Goal: Task Accomplishment & Management: Complete application form

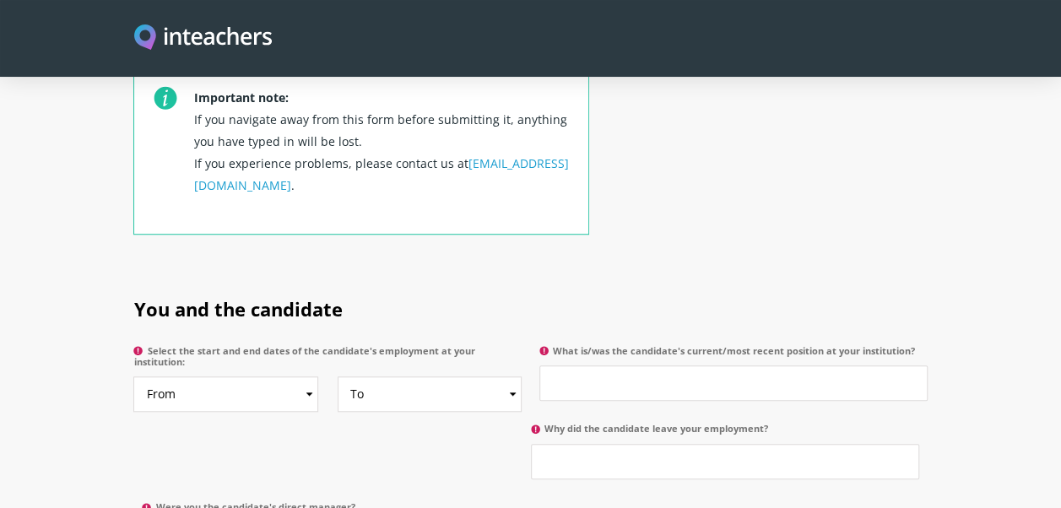
scroll to position [760, 0]
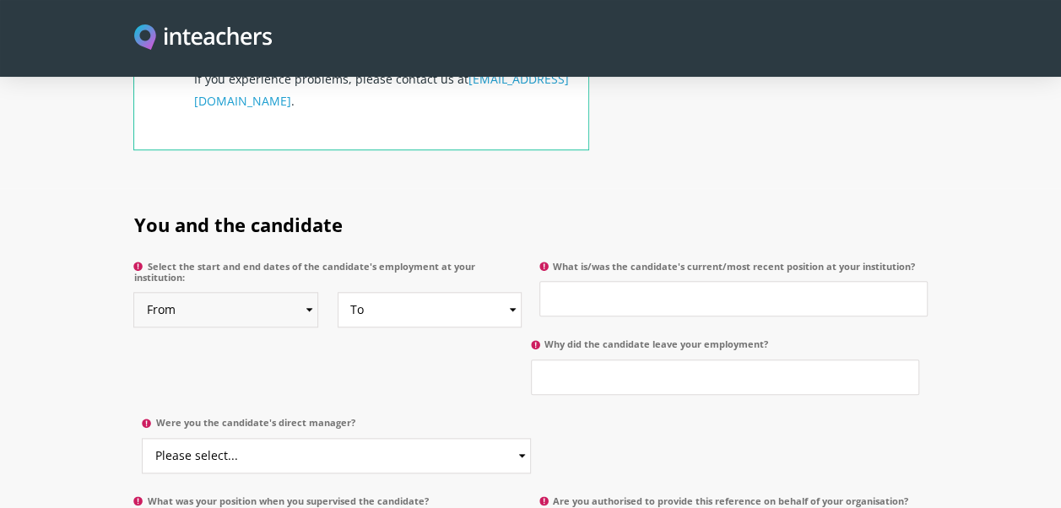
click at [304, 292] on select "From 2025 2024 2023 2022 2021 2020 2019 2018 2017 2016 2015 2014 2013 2012 2011…" at bounding box center [225, 309] width 185 height 35
select select "2013"
click at [133, 292] on select "From 2025 2024 2023 2022 2021 2020 2019 2018 2017 2016 2015 2014 2013 2012 2011…" at bounding box center [225, 309] width 185 height 35
click at [511, 292] on select "To Currently 2025 2024 2023 2022 2021 2020 2019 2018 2017 2016 2015 2014 2013 2…" at bounding box center [430, 309] width 185 height 35
select select "2017"
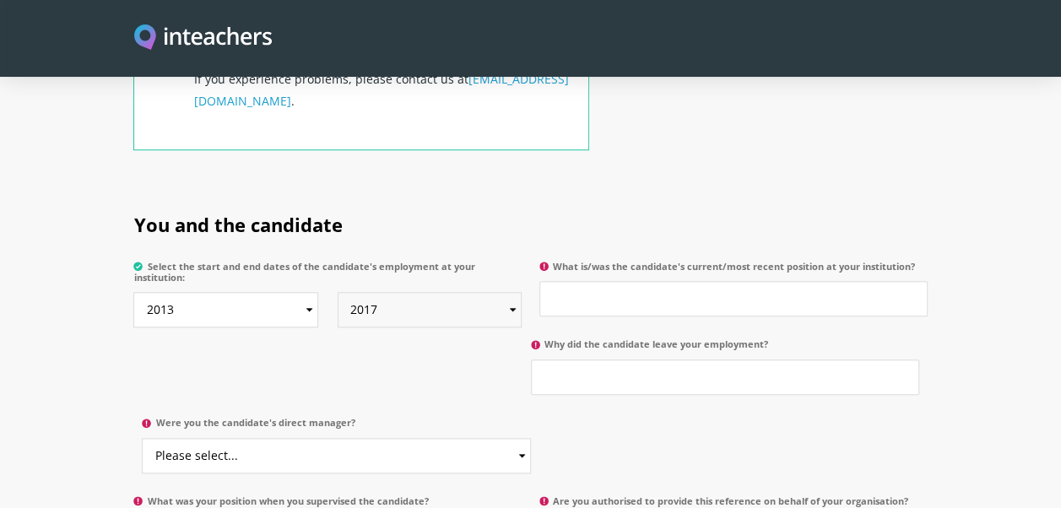
click at [338, 292] on select "To Currently 2025 2024 2023 2022 2021 2020 2019 2018 2017 2016 2015 2014 2013 2…" at bounding box center [430, 309] width 185 height 35
click at [655, 284] on input "What is/was the candidate's current/most recent position at your institution?" at bounding box center [733, 298] width 388 height 35
type input "Learning Support Assistant Primary"
click at [738, 360] on input "Why did the candidate leave your employment?" at bounding box center [725, 377] width 388 height 35
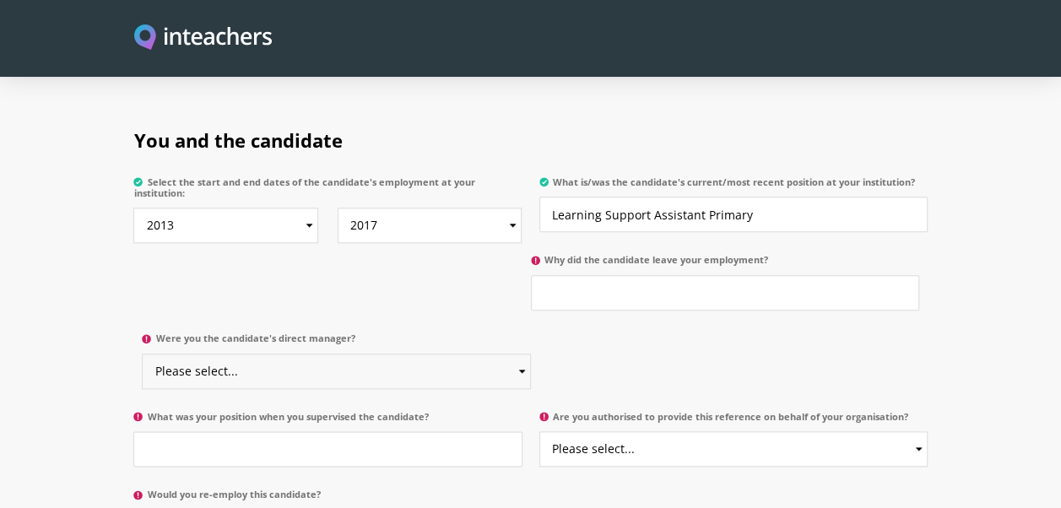
click at [520, 354] on select "Please select... Yes No" at bounding box center [336, 371] width 388 height 35
select select "No"
click at [142, 354] on select "Please select... Yes No" at bounding box center [336, 371] width 388 height 35
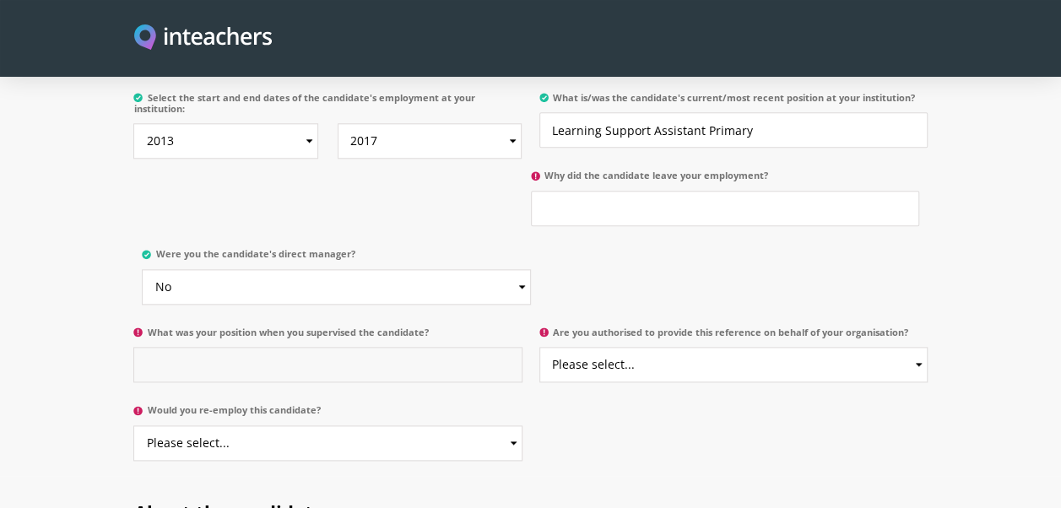
click at [197, 348] on input "What was your position when you supervised the candidate?" at bounding box center [327, 364] width 388 height 35
paste input "I was not her supervisor or line manager — we were colleagues, from our time at…"
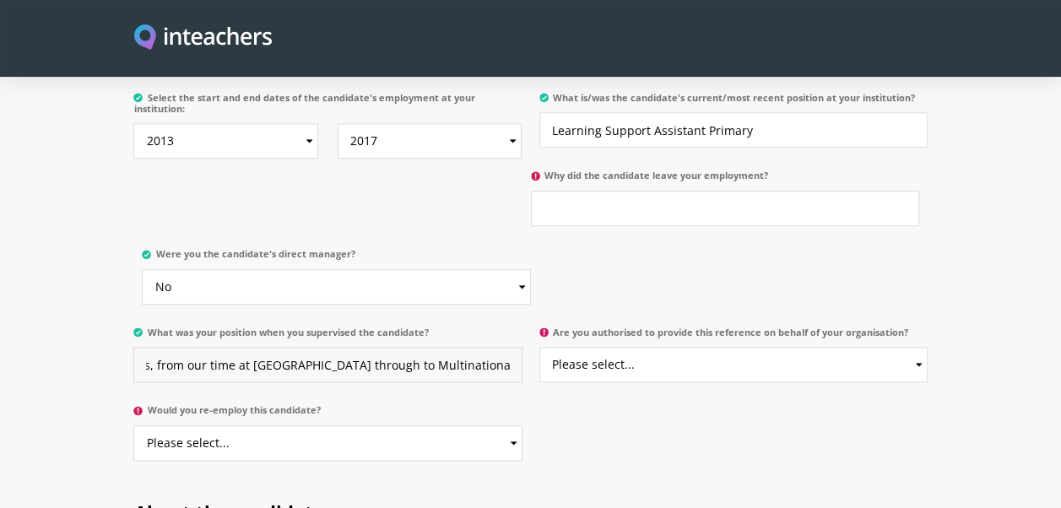
scroll to position [844, 0]
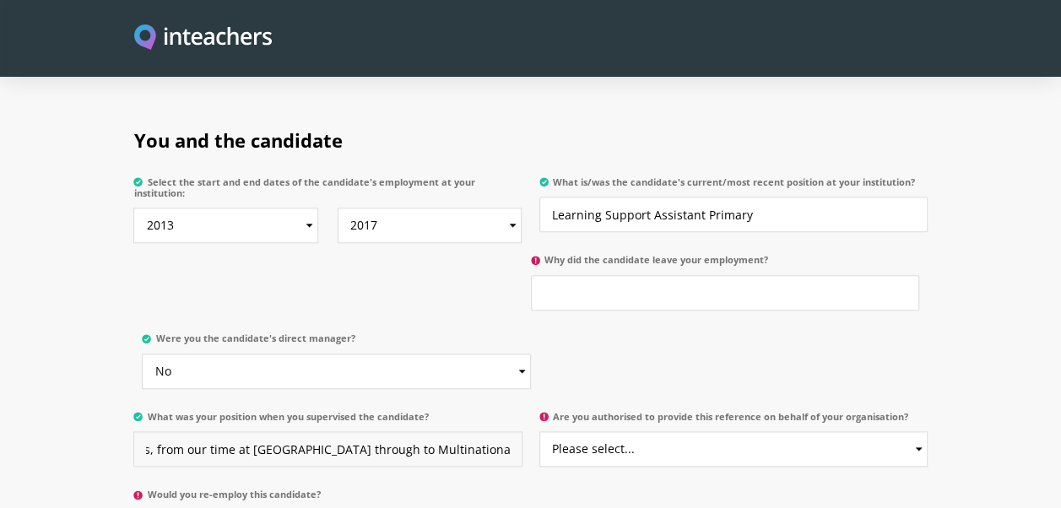
type input "I was not her supervisor or line manager — we were colleagues, from our time at…"
click at [542, 275] on input "Why did the candidate leave your employment?" at bounding box center [725, 292] width 388 height 35
paste input "She resigned from the school owing to a personal emergency in the Philippines t…"
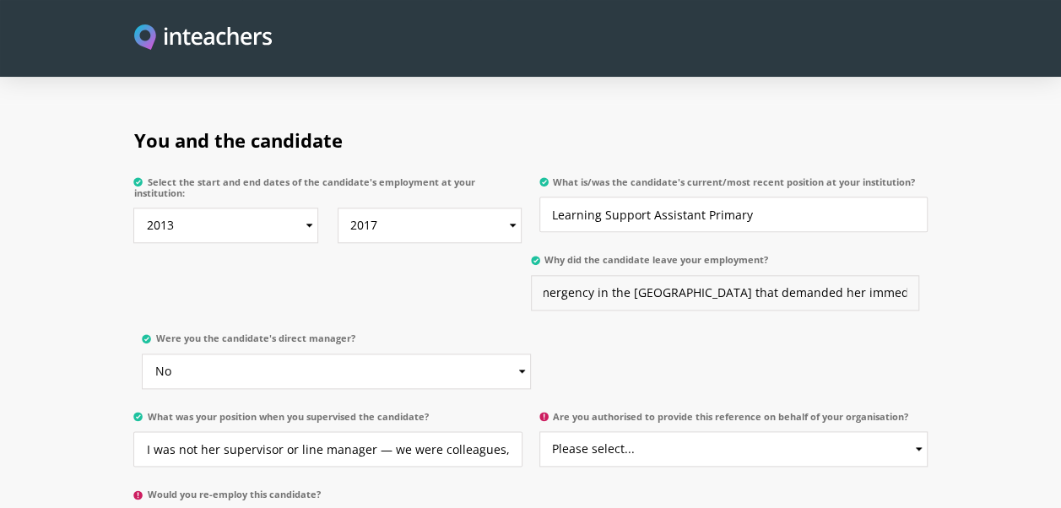
scroll to position [928, 0]
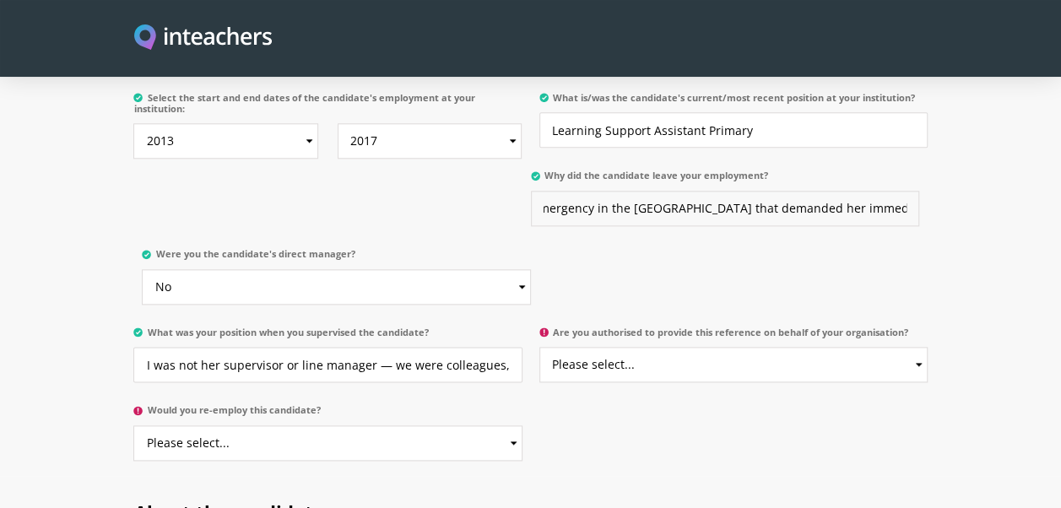
type input "She resigned from the school owing to a personal emergency in the Philippines t…"
click at [918, 347] on select "Please select... Yes No" at bounding box center [733, 364] width 388 height 35
select select "No"
click at [539, 347] on select "Please select... Yes No" at bounding box center [733, 364] width 388 height 35
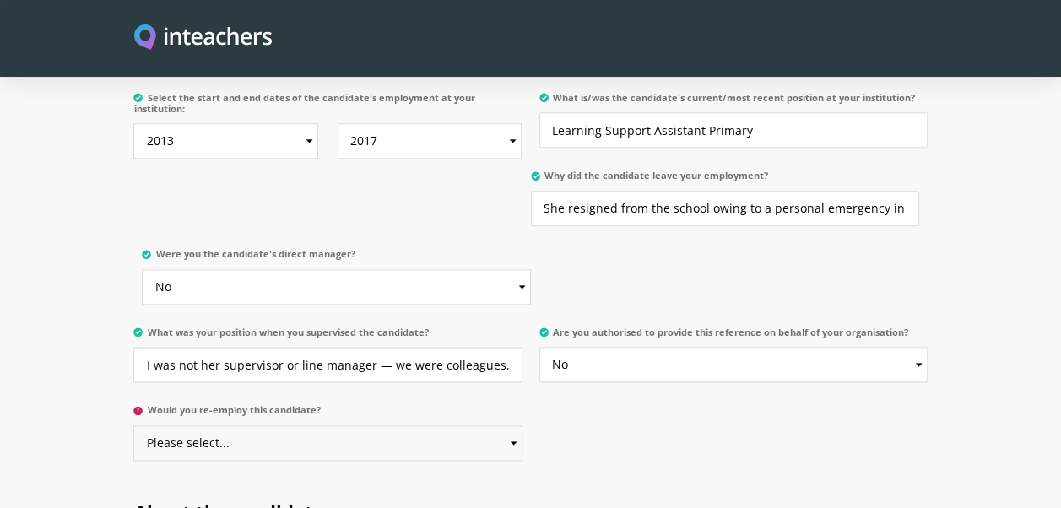
click at [167, 425] on select "Please select... Yes No" at bounding box center [327, 442] width 388 height 35
select select "No"
click at [133, 425] on select "Please select... Yes No" at bounding box center [327, 442] width 388 height 35
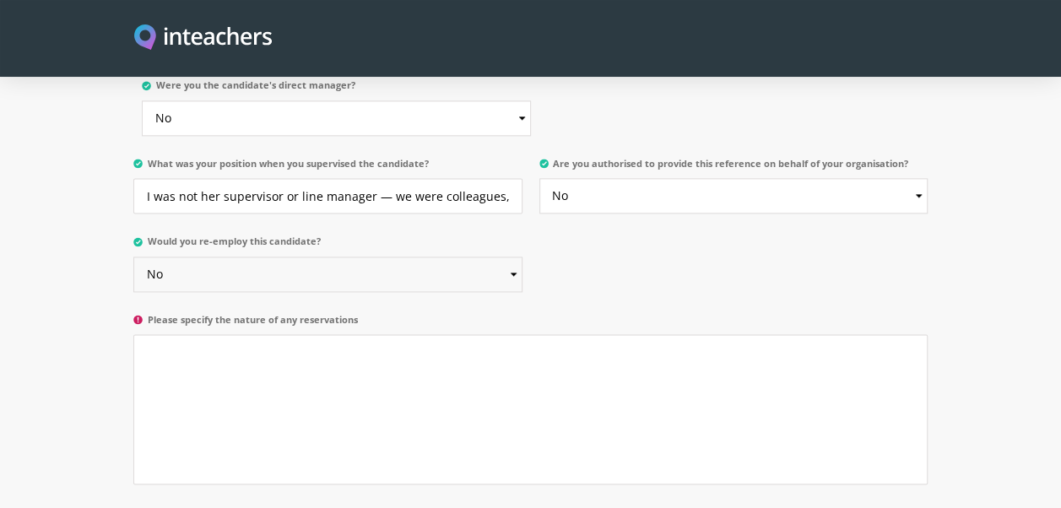
scroll to position [1182, 0]
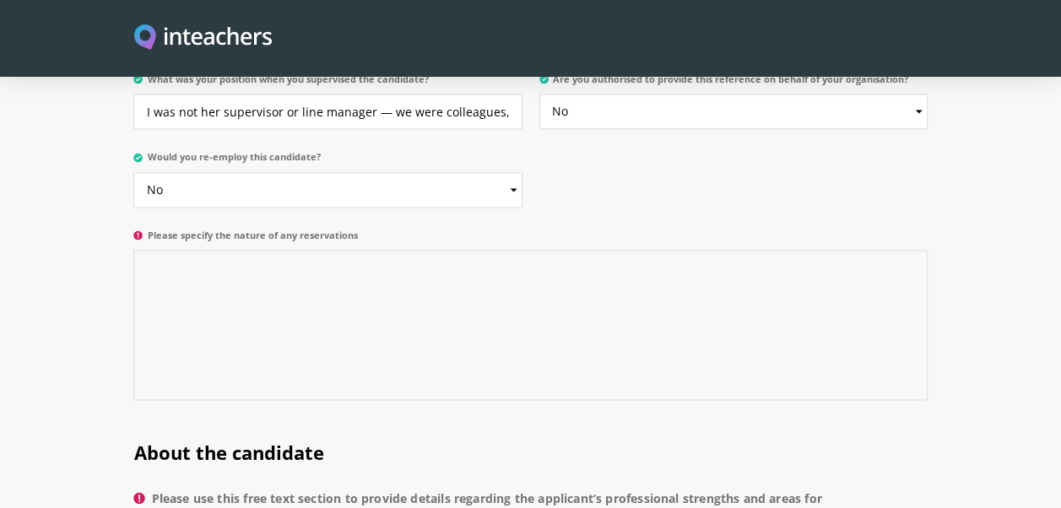
click at [155, 250] on textarea "Please specify the nature of any reservations" at bounding box center [529, 325] width 793 height 150
paste textarea "I’m currently just a teacher and don’t have the authority to hire her, but I co…"
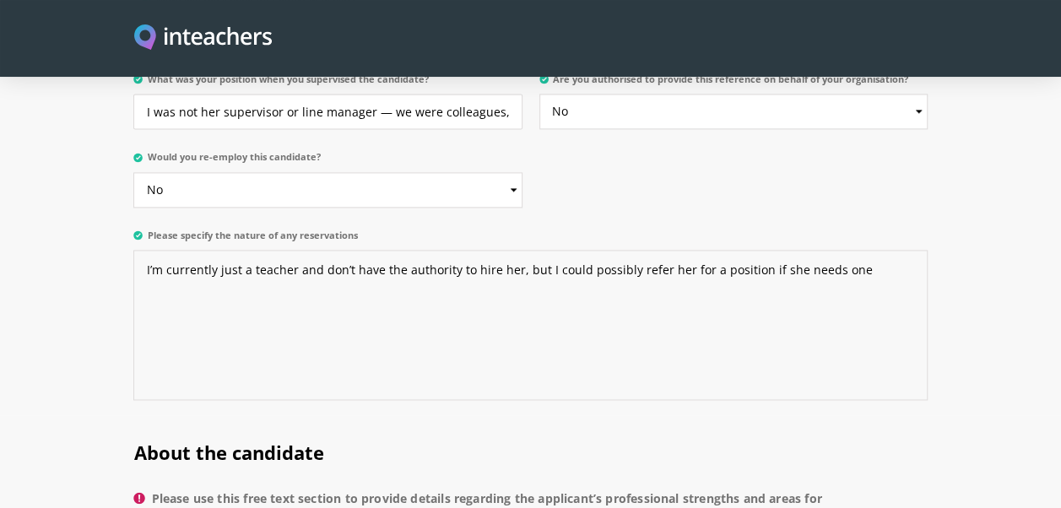
click at [847, 250] on textarea "I’m currently just a teacher and don’t have the authority to hire her, but I co…" at bounding box center [529, 325] width 793 height 150
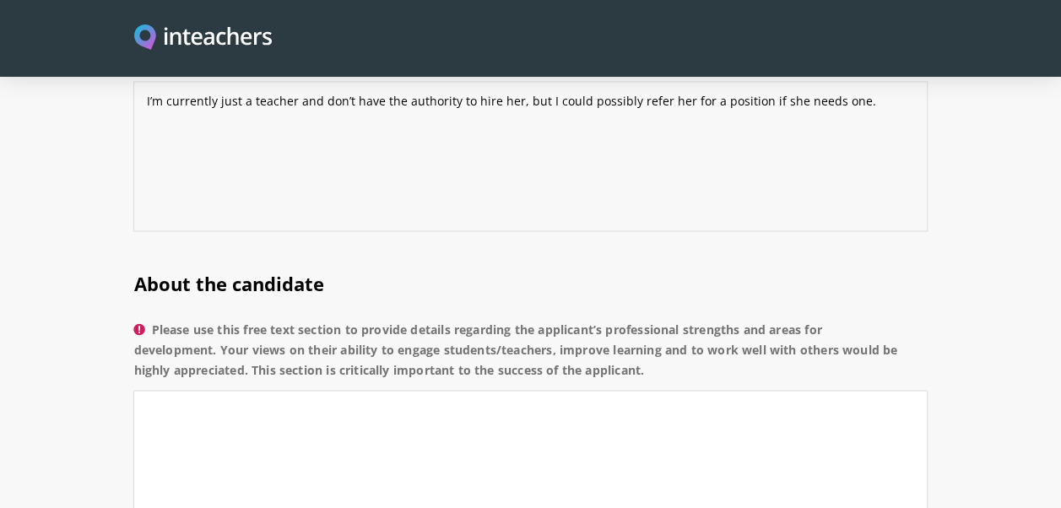
scroll to position [1435, 0]
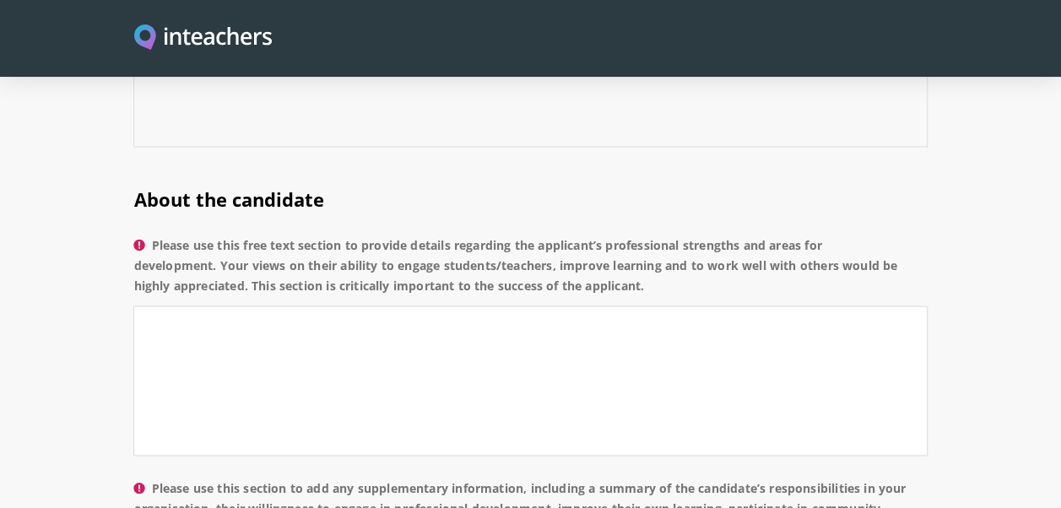
type textarea "I’m currently just a teacher and don’t have the authority to hire her, but I co…"
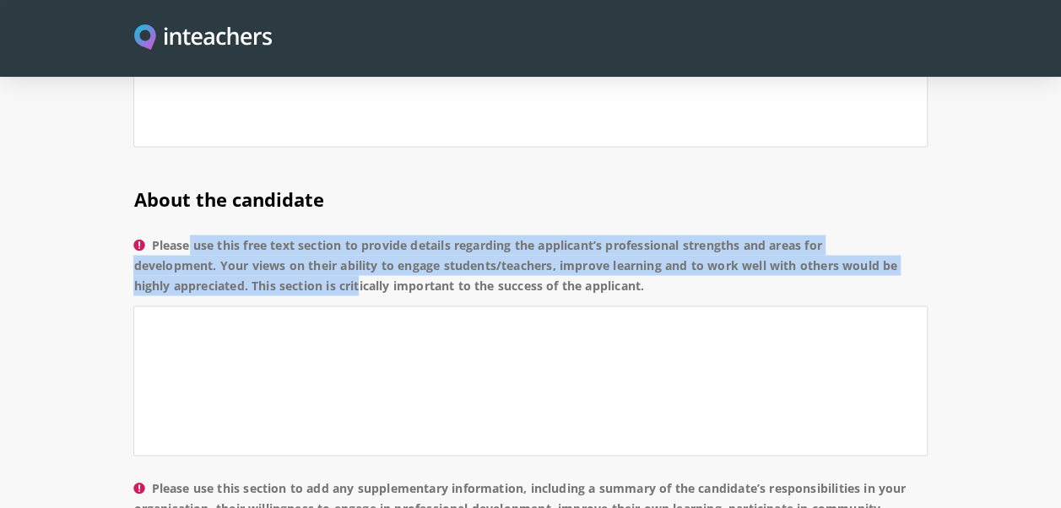
drag, startPoint x: 181, startPoint y: 234, endPoint x: 332, endPoint y: 258, distance: 153.0
click at [332, 258] on label "Please use this free text section to provide details regarding the applicant’s …" at bounding box center [529, 270] width 793 height 71
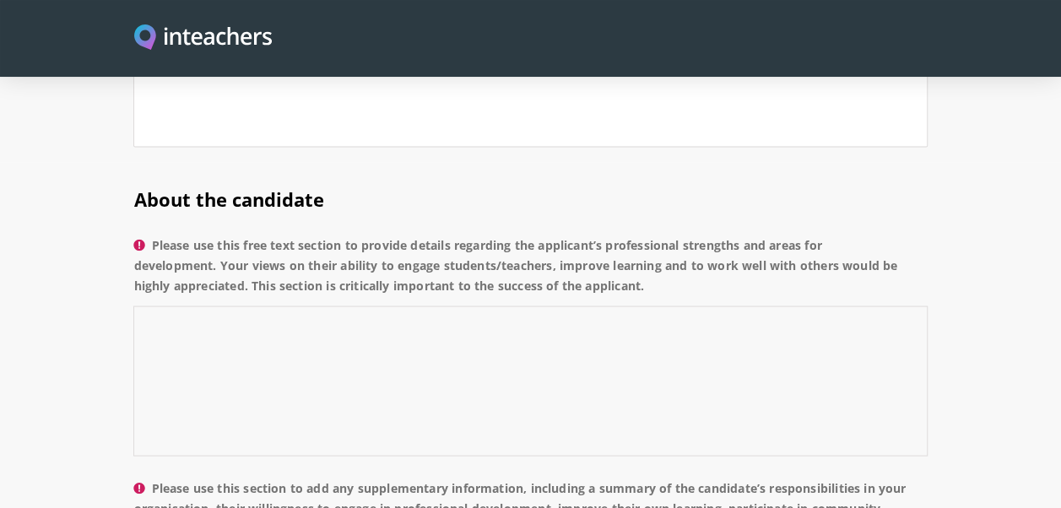
drag, startPoint x: 332, startPoint y: 258, endPoint x: 292, endPoint y: 316, distance: 69.8
click at [292, 316] on textarea "Please use this free text section to provide details regarding the applicant’s …" at bounding box center [529, 381] width 793 height 150
drag, startPoint x: 182, startPoint y: 215, endPoint x: 665, endPoint y: 260, distance: 484.8
click at [665, 260] on label "Please use this free text section to provide details regarding the applicant’s …" at bounding box center [529, 270] width 793 height 71
copy label "Please use this free text section to provide details regarding the applicant’s …"
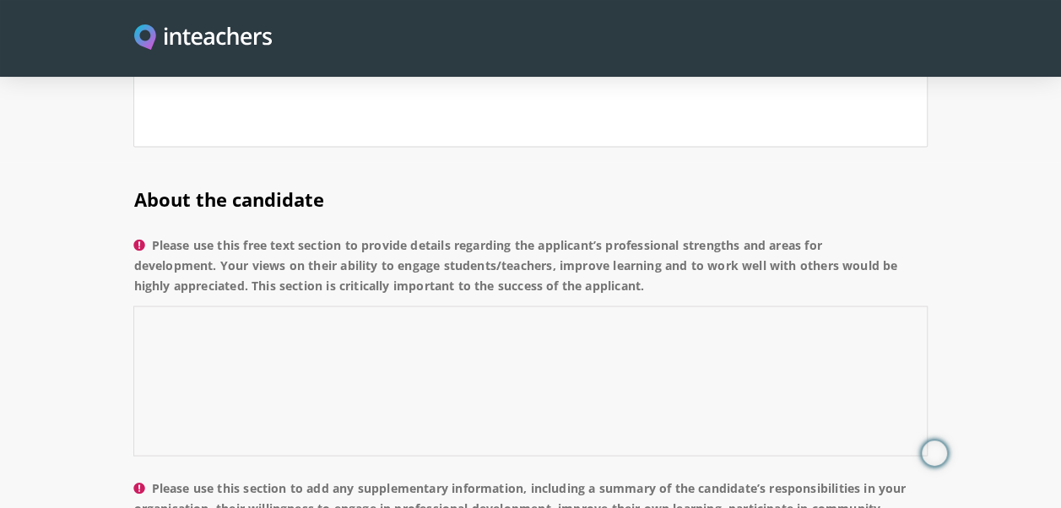
click at [205, 319] on textarea "Please use this free text section to provide details regarding the applicant’s …" at bounding box center [529, 381] width 793 height 150
paste textarea "The applicant is a dedicated and compassionate Learning Support Assistant who b…"
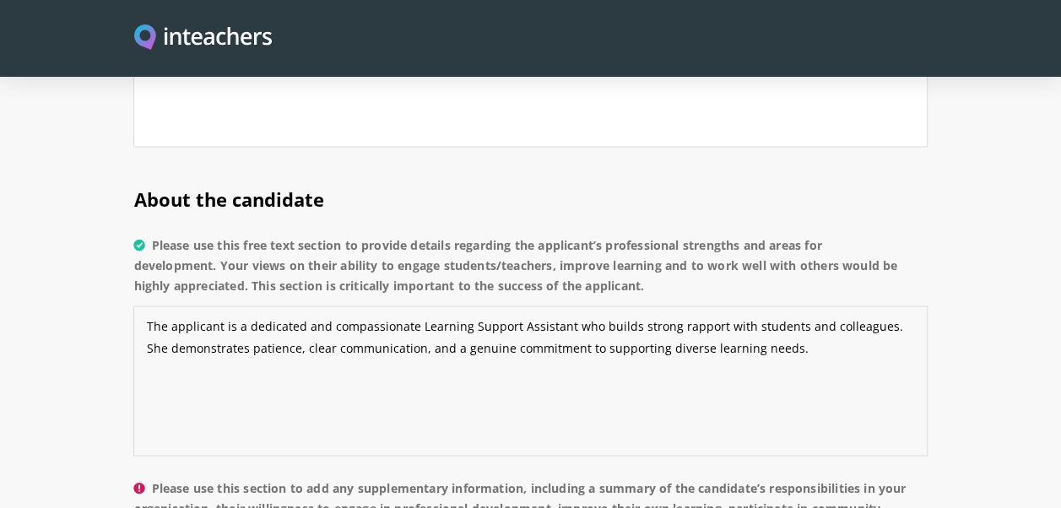
paste textarea "She would benefit from continued training in differentiated instruction and beh…"
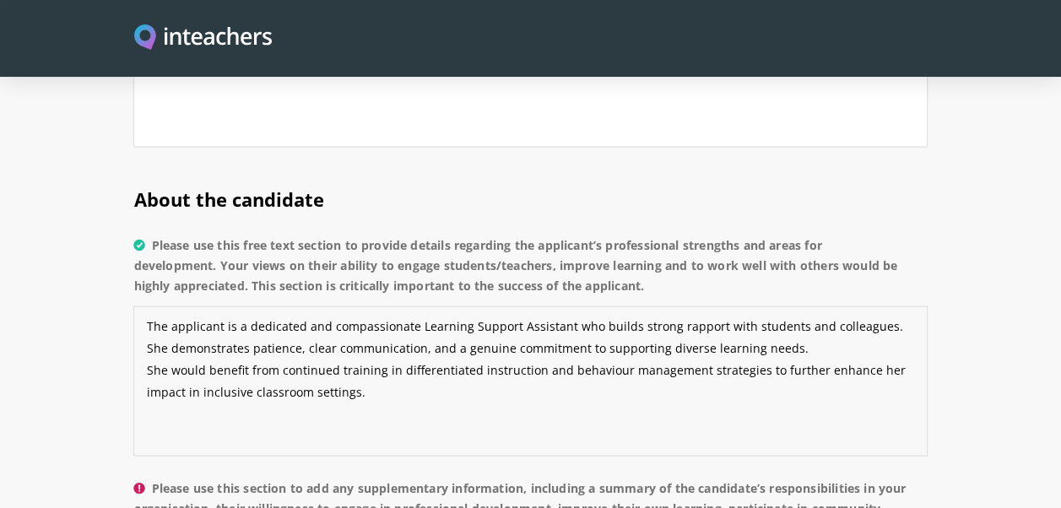
paste textarea "She engages well with both students and staff, contributing positively to the l…"
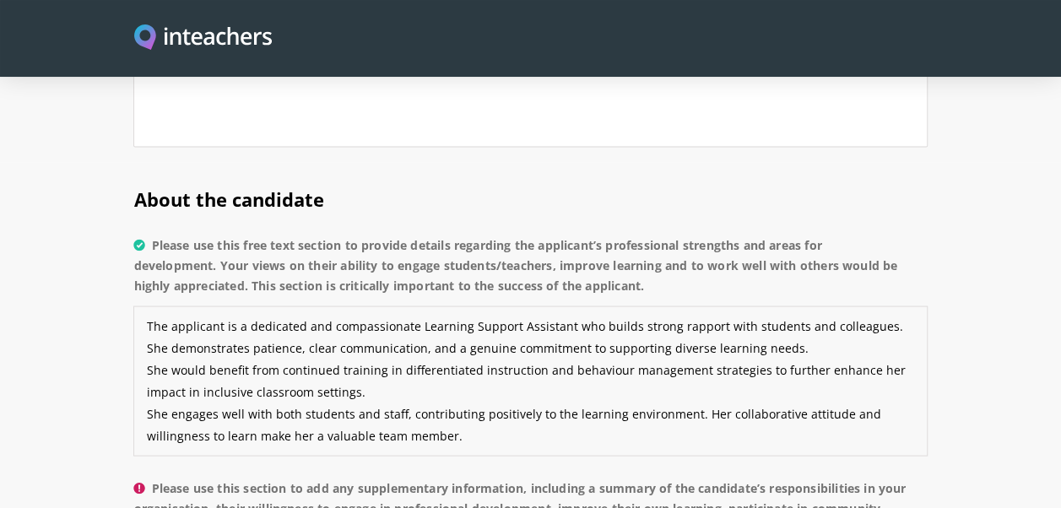
scroll to position [1519, 0]
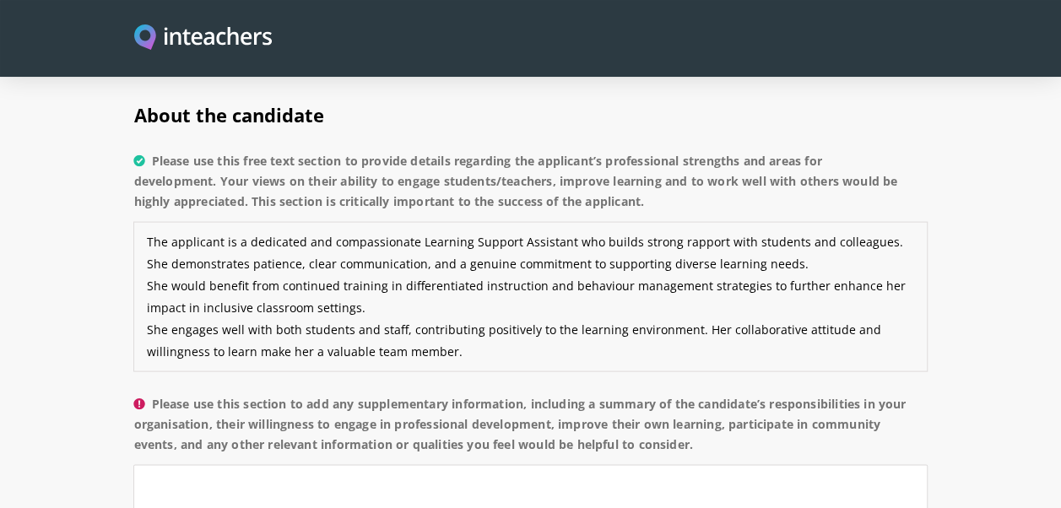
click at [218, 221] on textarea "The applicant is a dedicated and compassionate Learning Support Assistant who b…" at bounding box center [529, 296] width 793 height 150
click at [223, 221] on textarea "The applicant is a dedicated and compassionate Learning Support Assistant who b…" at bounding box center [529, 296] width 793 height 150
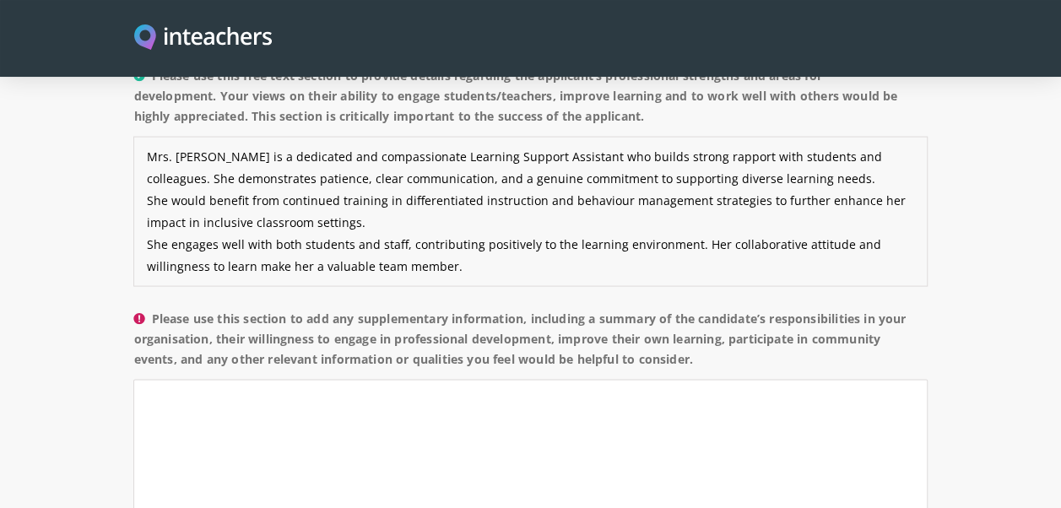
scroll to position [1688, 0]
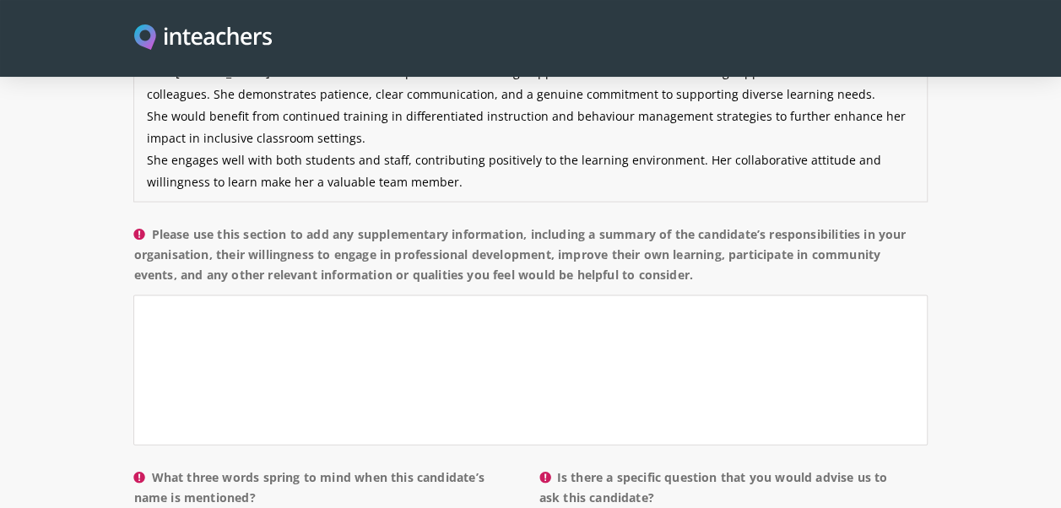
type textarea "Mrs. Aliza is a dedicated and compassionate Learning Support Assistant who buil…"
drag, startPoint x: 155, startPoint y: 207, endPoint x: 725, endPoint y: 248, distance: 571.2
click at [725, 248] on label "Please use this section to add any supplementary information, including a summa…" at bounding box center [529, 260] width 793 height 71
copy label "Please use this section to add any supplementary information, including a summa…"
click at [230, 320] on textarea "Please use this section to add any supplementary information, including a summa…" at bounding box center [529, 370] width 793 height 150
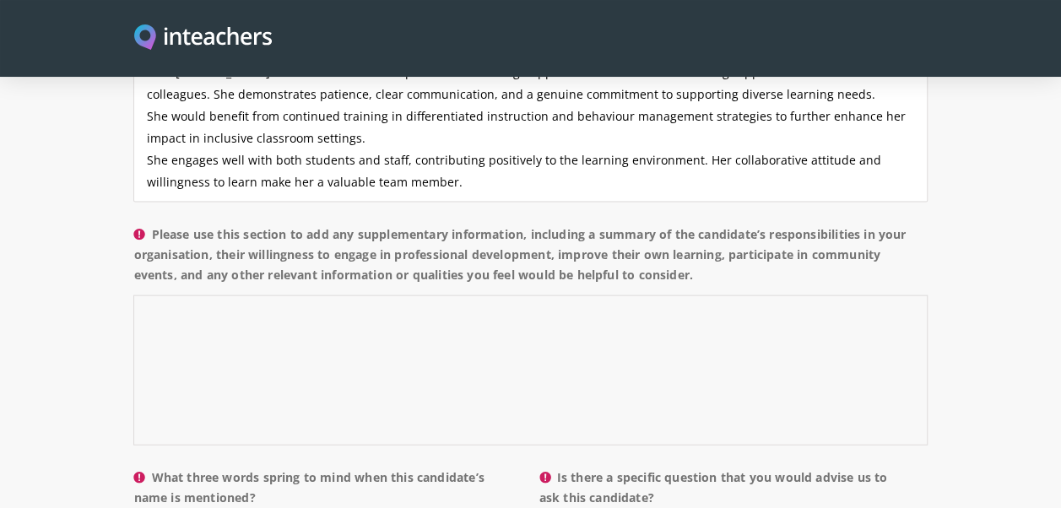
paste textarea "Mrs Aliza supported classroom teachers by assisting individual students with le…"
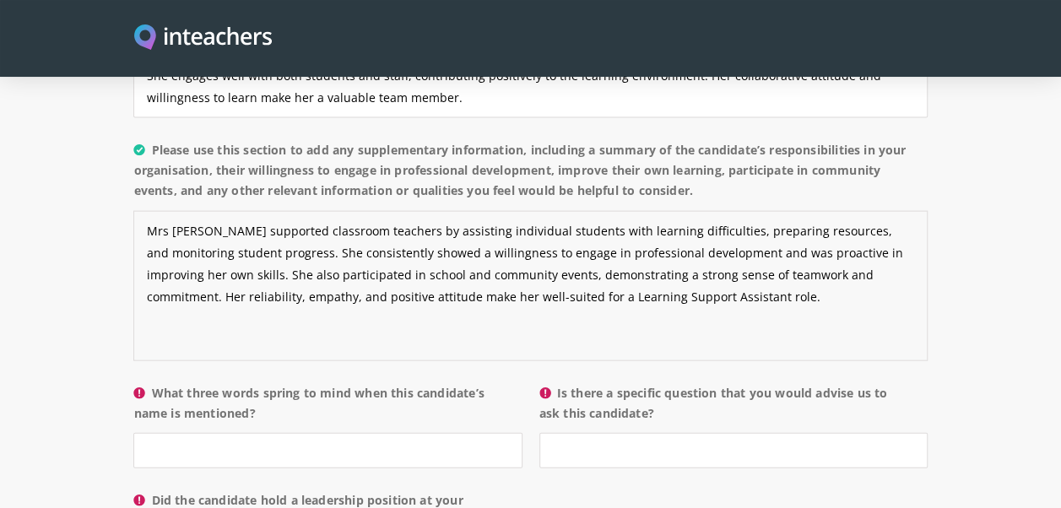
scroll to position [1857, 0]
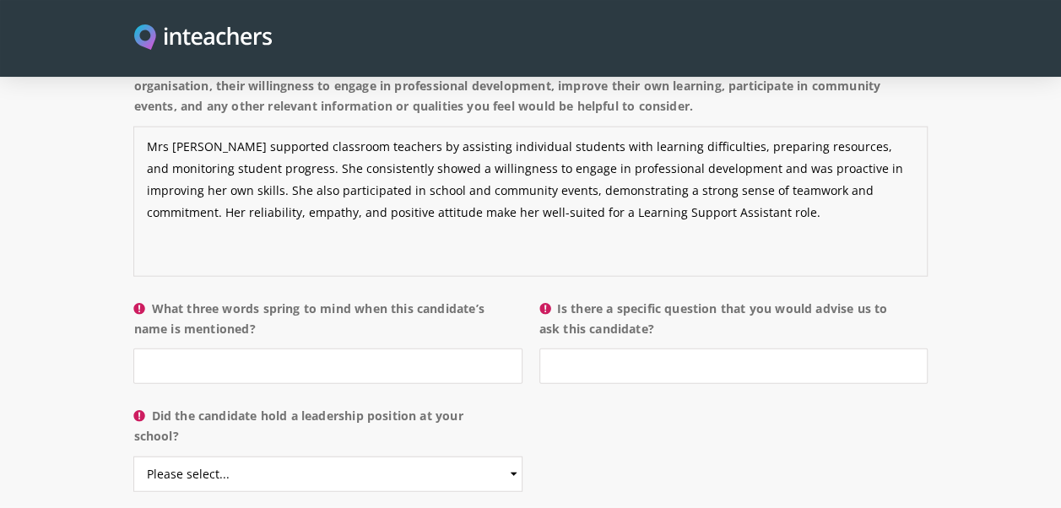
type textarea "Mrs Aliza supported classroom teachers by assisting individual students with le…"
drag, startPoint x: 156, startPoint y: 279, endPoint x: 256, endPoint y: 303, distance: 102.6
click at [256, 303] on label "What three words spring to mind when this candidate’s name is mentioned?" at bounding box center [327, 324] width 388 height 51
drag, startPoint x: 256, startPoint y: 303, endPoint x: 209, endPoint y: 283, distance: 50.6
copy label "What three words spring to mind when this candidate’s name is mentioned?"
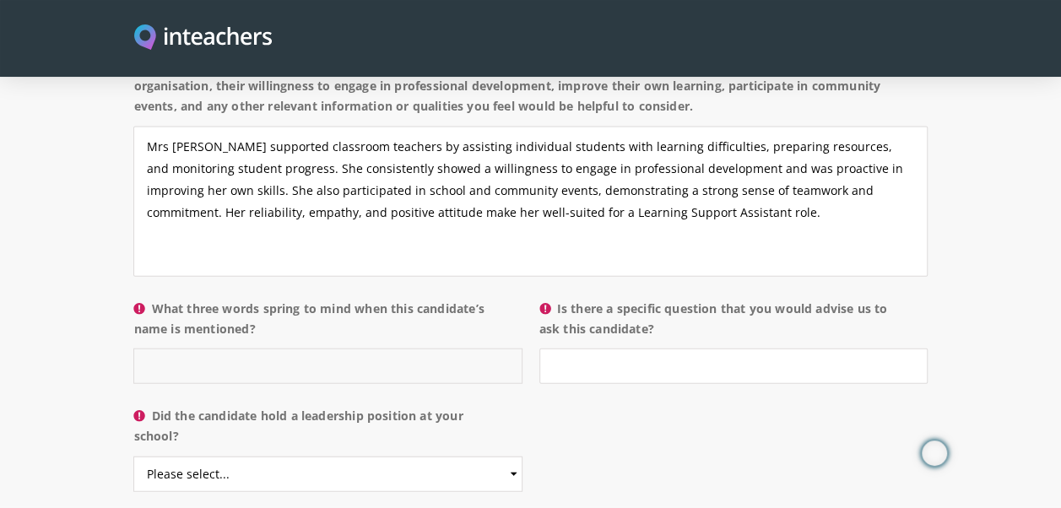
click at [192, 349] on input "What three words spring to mind when this candidate’s name is mentioned?" at bounding box center [327, 366] width 388 height 35
paste input "Dedicated, Compassionate, Reliable"
type input "Dedicated, Compassionate, Reliable"
click at [618, 349] on input "Is there a specific question that you would advise us to ask this candidate?" at bounding box center [733, 366] width 388 height 35
drag, startPoint x: 559, startPoint y: 280, endPoint x: 675, endPoint y: 300, distance: 118.1
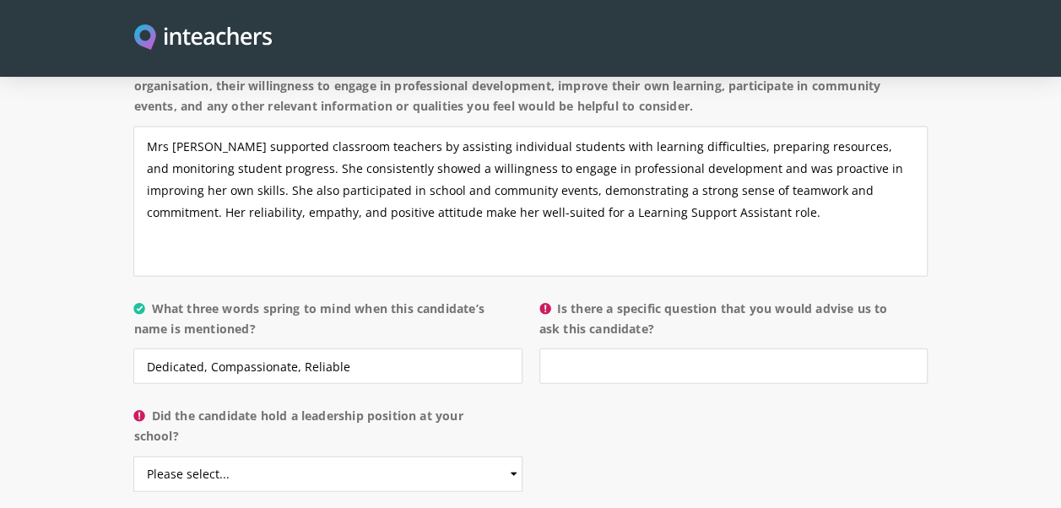
click at [675, 300] on label "Is there a specific question that you would advise us to ask this candidate?" at bounding box center [733, 324] width 388 height 51
copy label "Is there a specific question that you would advise us to ask this candidate?"
click at [597, 349] on input "Is there a specific question that you would advise us to ask this candidate?" at bounding box center [733, 366] width 388 height 35
paste input "Can you describe a time when you supported a student with additional needs, and…"
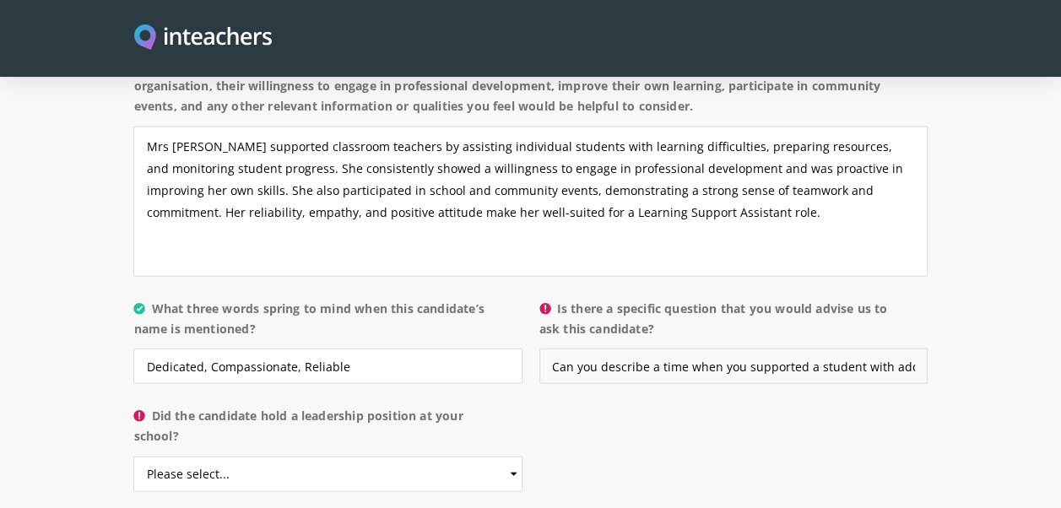
scroll to position [0, 440]
type input "Can you describe a time when you supported a student with additional needs, and…"
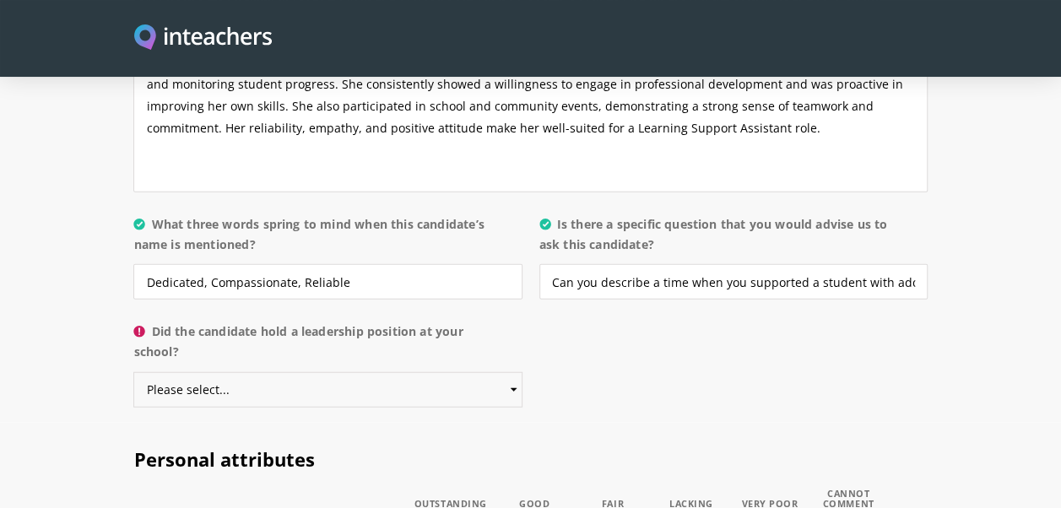
click at [512, 372] on select "Please select... Yes No" at bounding box center [327, 389] width 388 height 35
select select "No"
click at [133, 372] on select "Please select... Yes No" at bounding box center [327, 389] width 388 height 35
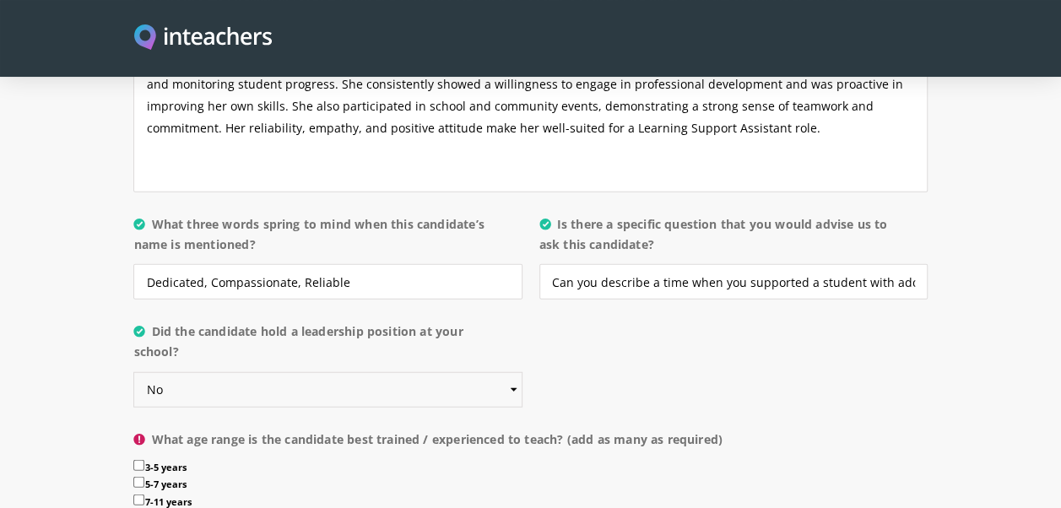
scroll to position [2110, 0]
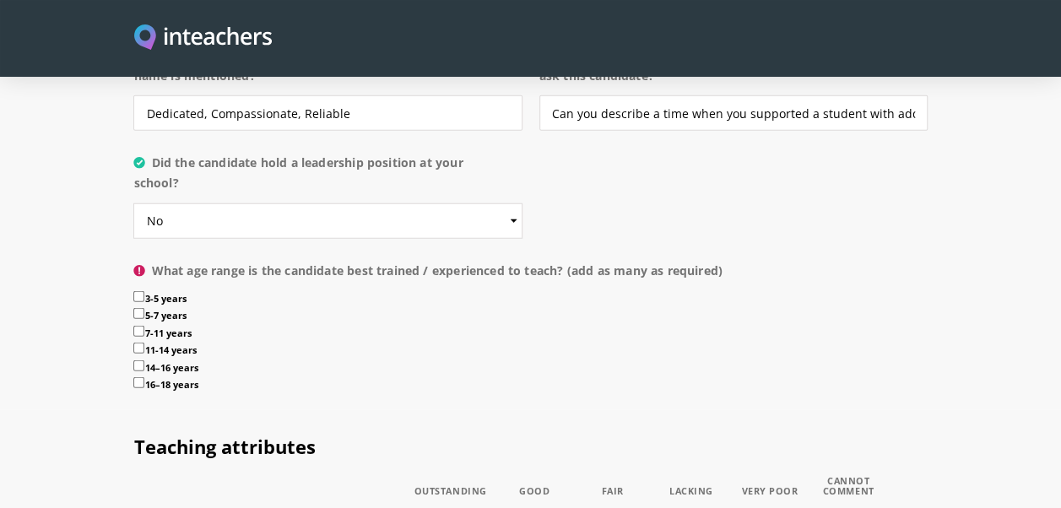
click at [138, 308] on input "5-7 years" at bounding box center [138, 313] width 11 height 11
checkbox input "true"
click at [138, 291] on input "3-5 years" at bounding box center [138, 296] width 11 height 11
checkbox input "true"
click at [142, 326] on input "7-11 years" at bounding box center [138, 331] width 11 height 11
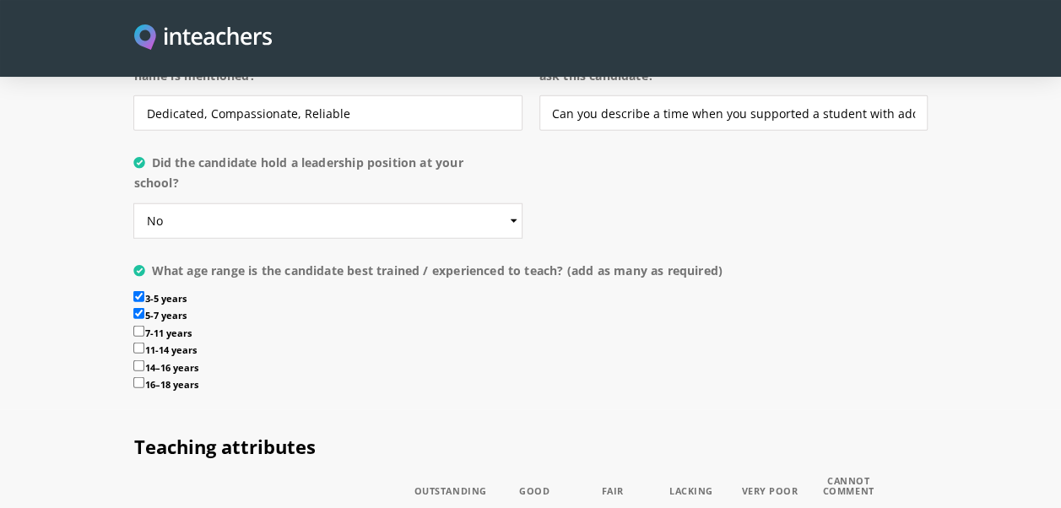
checkbox input "true"
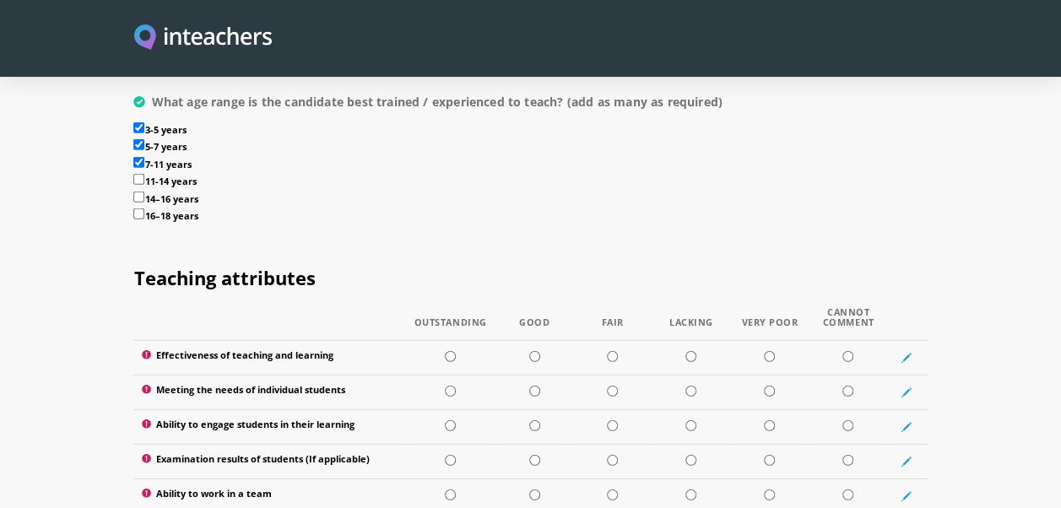
scroll to position [2448, 0]
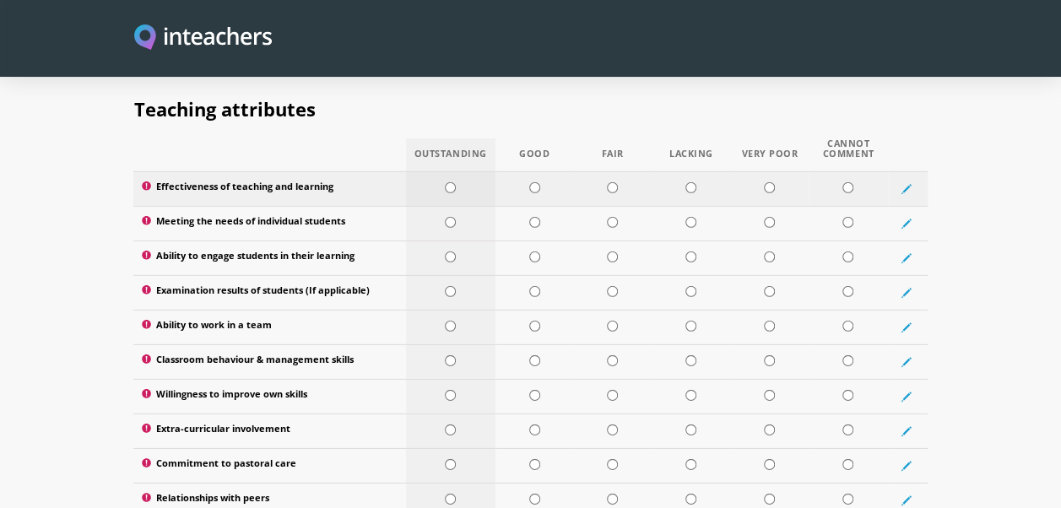
click at [452, 182] on input "radio" at bounding box center [450, 187] width 11 height 11
radio input "true"
click at [447, 217] on input "radio" at bounding box center [450, 222] width 11 height 11
radio input "true"
click at [447, 252] on input "radio" at bounding box center [450, 257] width 11 height 11
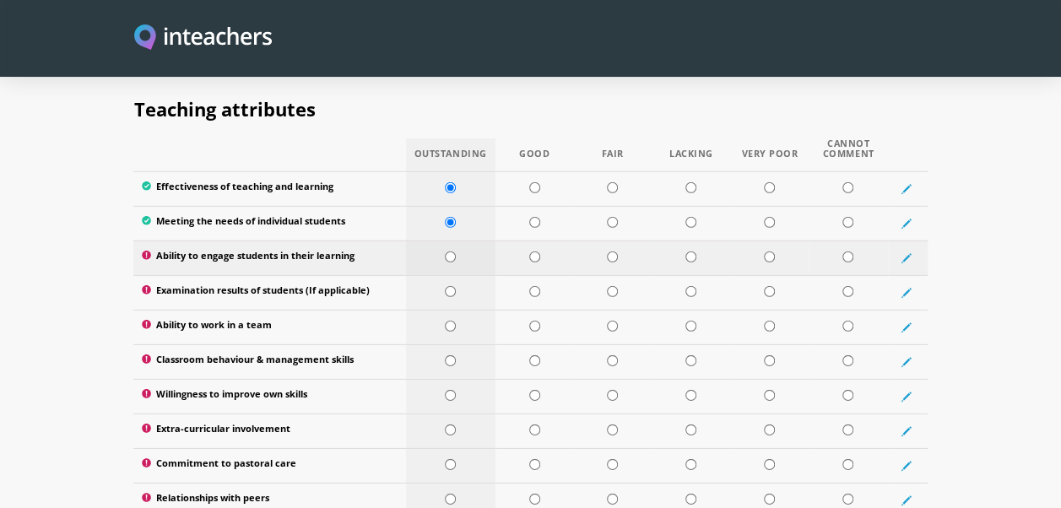
radio input "true"
click at [530, 286] on input "radio" at bounding box center [534, 291] width 11 height 11
radio input "true"
click at [446, 321] on input "radio" at bounding box center [450, 326] width 11 height 11
radio input "true"
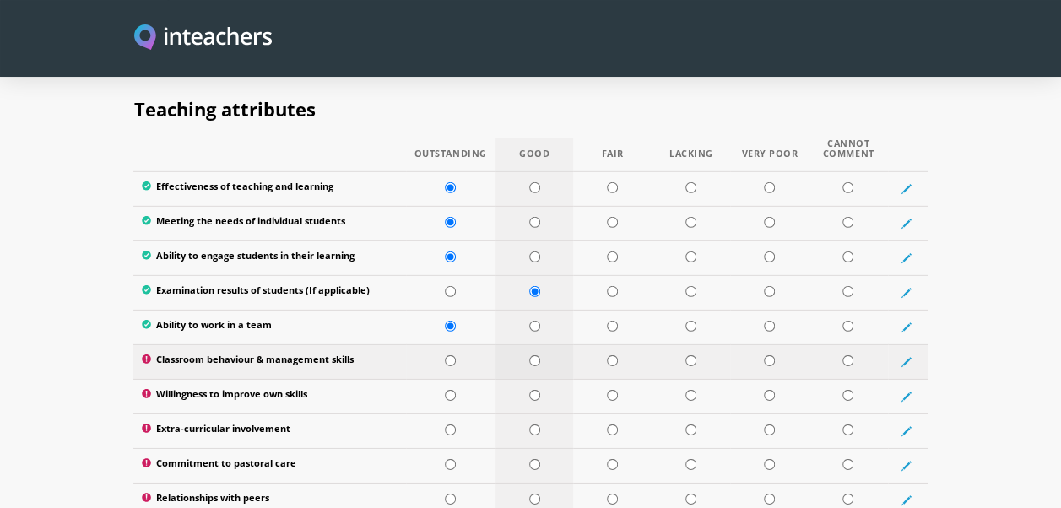
click at [532, 355] on input "radio" at bounding box center [534, 360] width 11 height 11
radio input "true"
click at [532, 355] on input "radio" at bounding box center [534, 360] width 11 height 11
click at [443, 344] on td at bounding box center [450, 361] width 89 height 35
radio input "true"
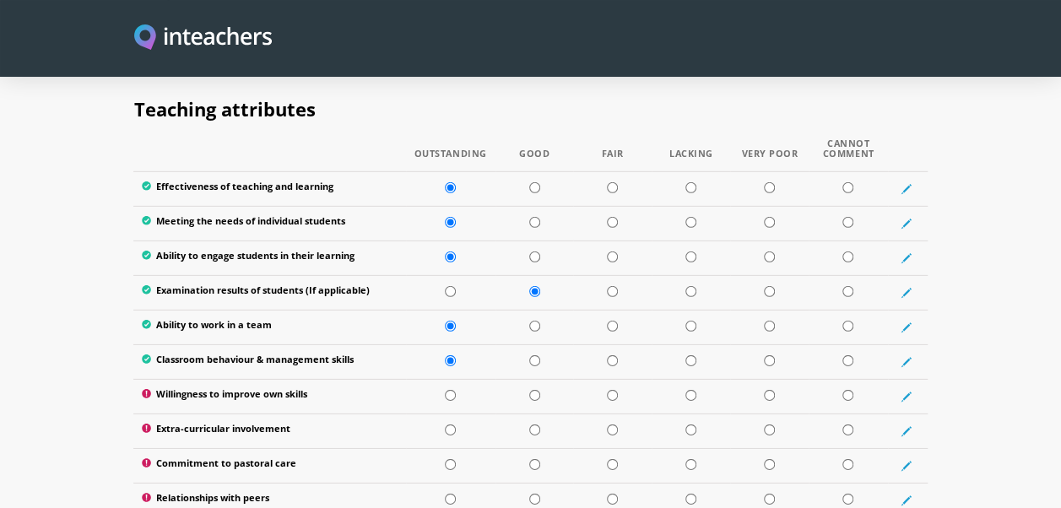
scroll to position [2532, 0]
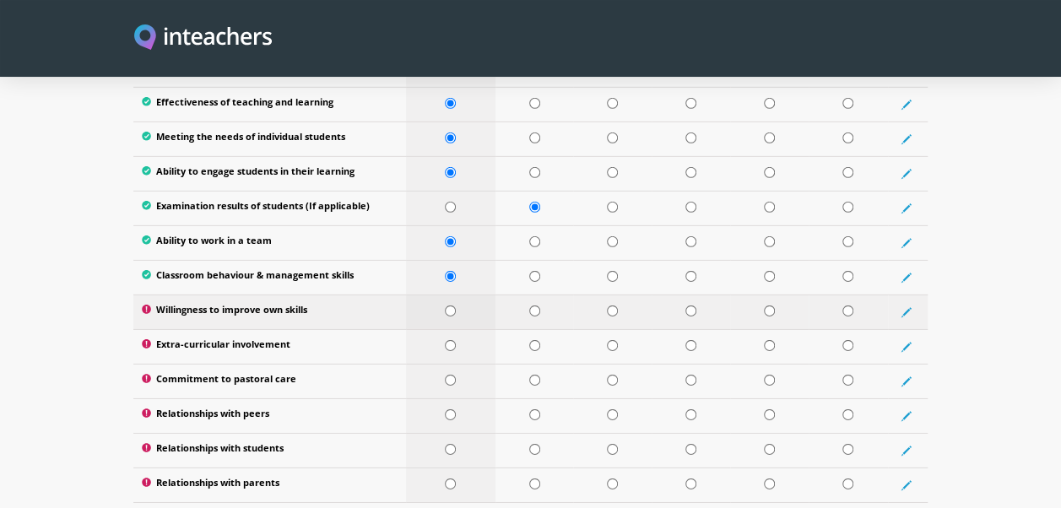
click at [452, 306] on input "radio" at bounding box center [450, 311] width 11 height 11
radio input "true"
click at [529, 340] on input "radio" at bounding box center [534, 345] width 11 height 11
radio input "true"
click at [447, 375] on input "radio" at bounding box center [450, 380] width 11 height 11
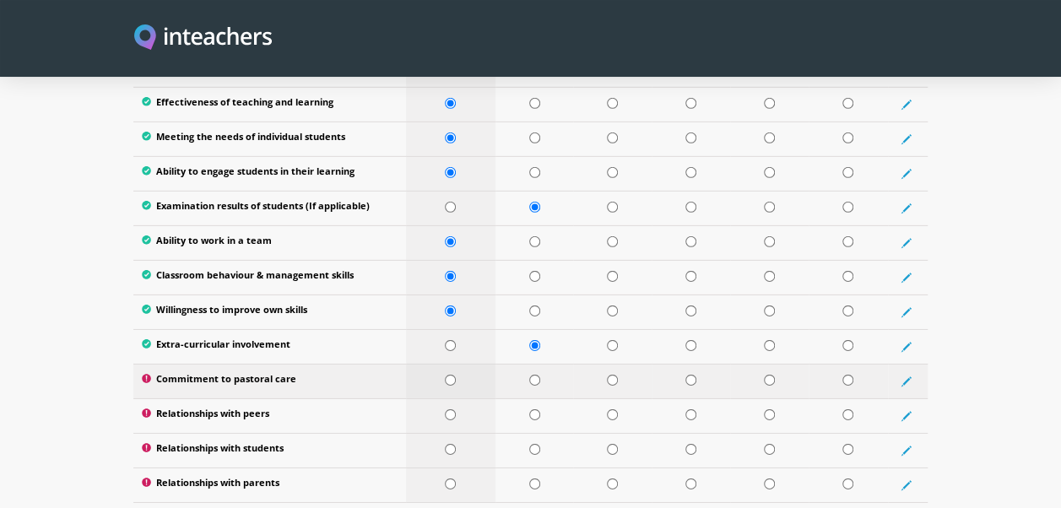
radio input "true"
click at [450, 409] on input "radio" at bounding box center [450, 414] width 11 height 11
radio input "true"
click at [452, 444] on input "radio" at bounding box center [450, 449] width 11 height 11
radio input "true"
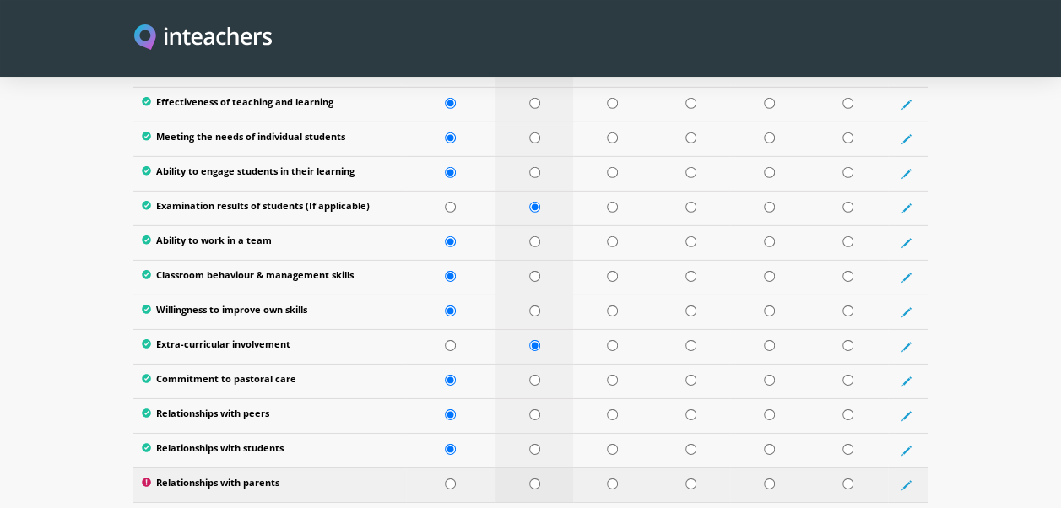
click at [533, 479] on input "radio" at bounding box center [534, 484] width 11 height 11
radio input "true"
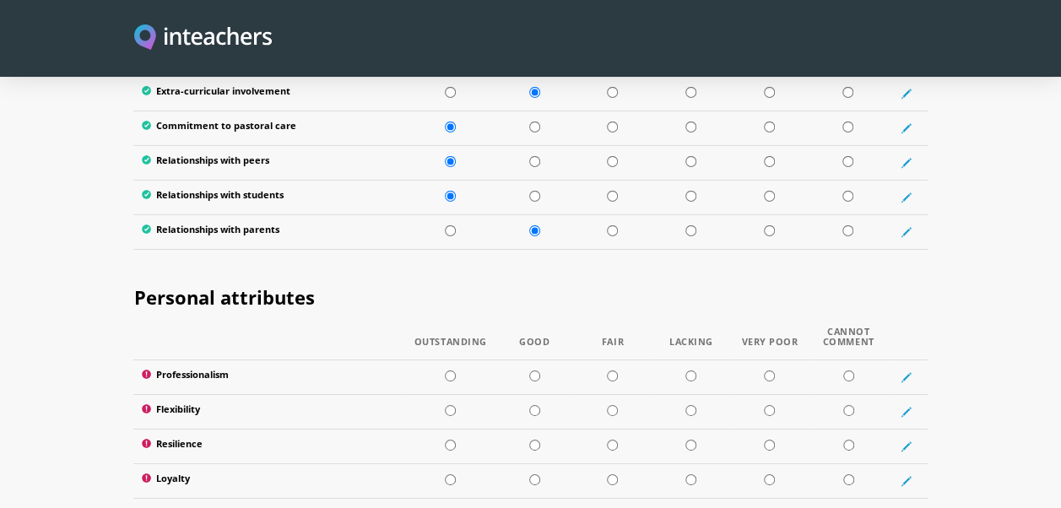
scroll to position [2954, 0]
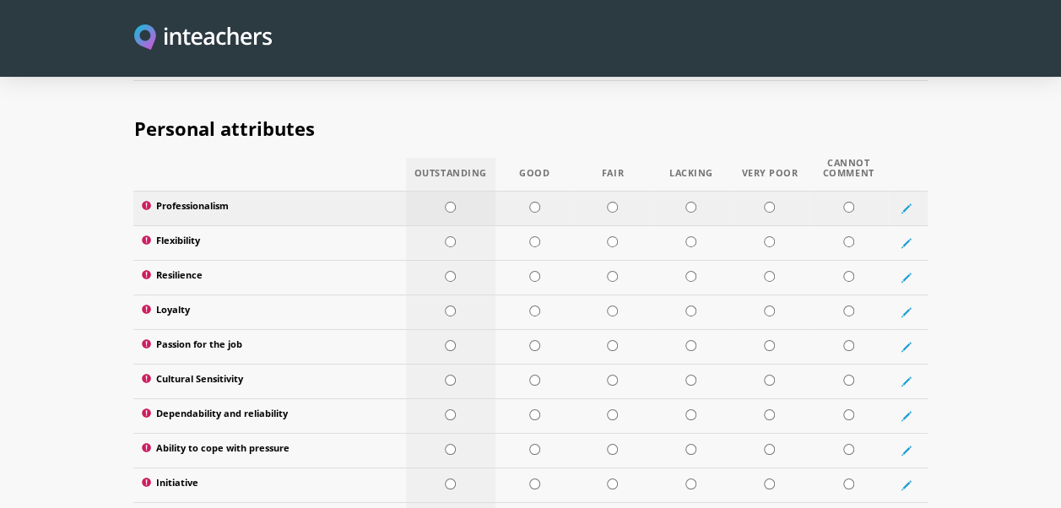
click at [446, 202] on input "radio" at bounding box center [450, 207] width 11 height 11
radio input "true"
click at [452, 236] on input "radio" at bounding box center [450, 241] width 11 height 11
radio input "true"
click at [451, 271] on input "radio" at bounding box center [450, 276] width 11 height 11
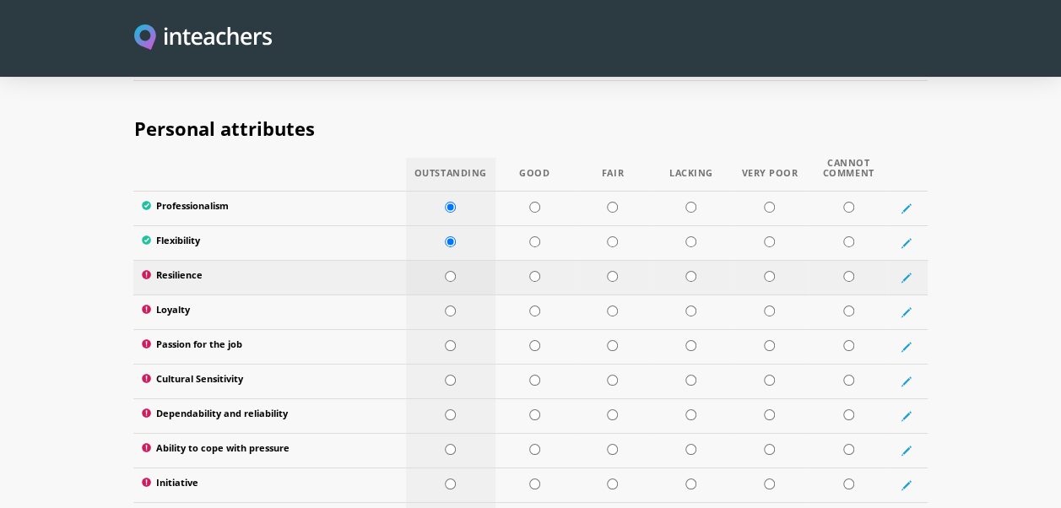
radio input "true"
click at [449, 306] on input "radio" at bounding box center [450, 311] width 11 height 11
radio input "true"
click at [449, 340] on input "radio" at bounding box center [450, 345] width 11 height 11
radio input "true"
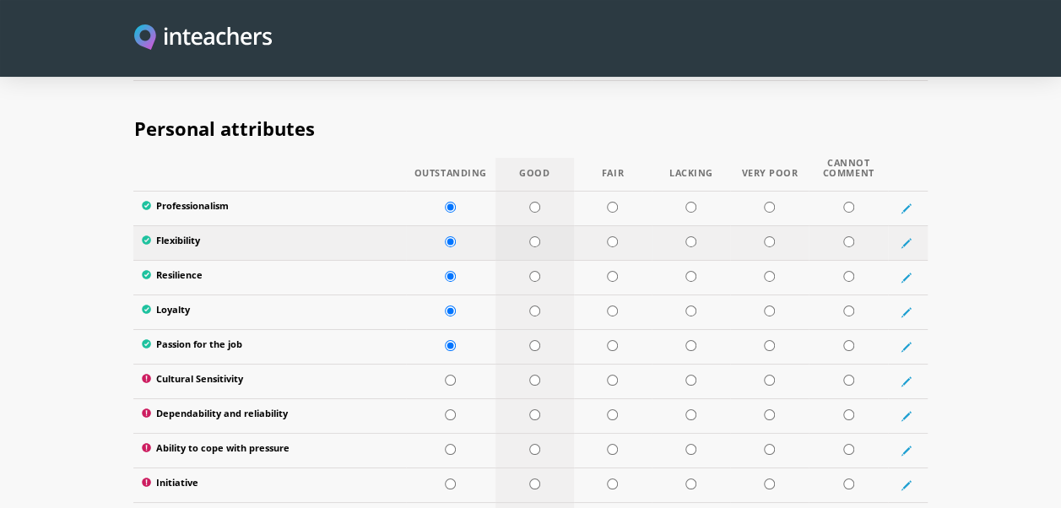
scroll to position [3038, 0]
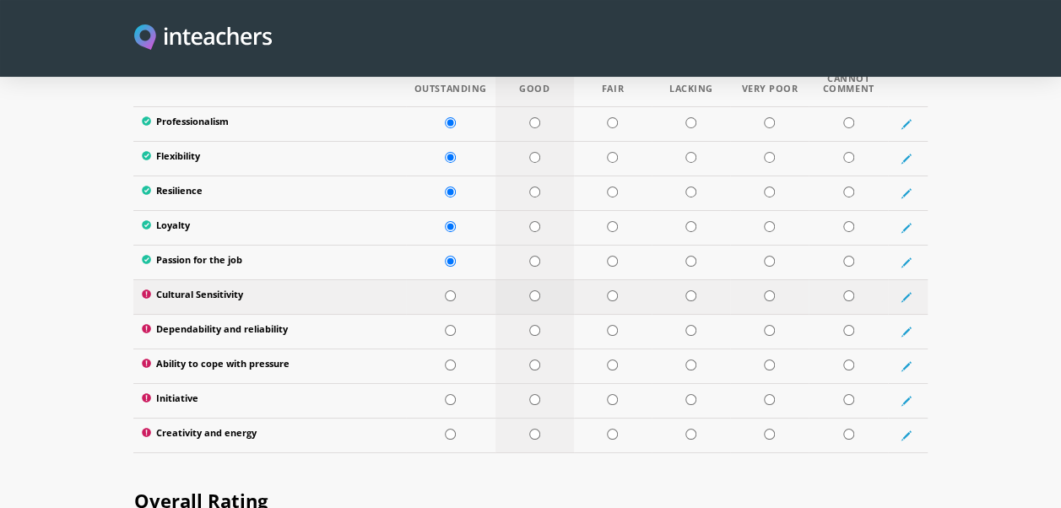
click at [534, 290] on input "radio" at bounding box center [534, 295] width 11 height 11
radio input "true"
click at [451, 325] on input "radio" at bounding box center [450, 330] width 11 height 11
radio input "true"
click at [531, 360] on input "radio" at bounding box center [534, 365] width 11 height 11
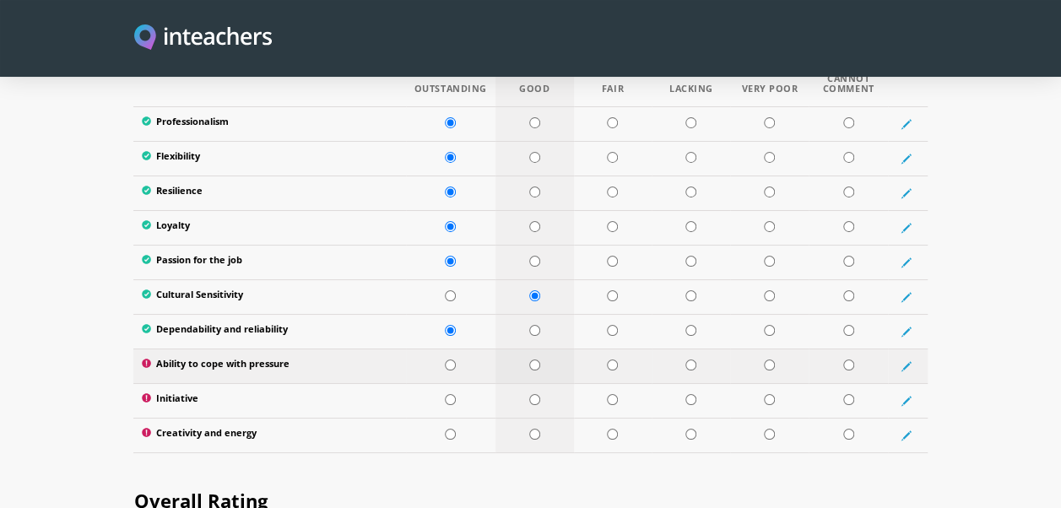
radio input "true"
click at [447, 394] on input "radio" at bounding box center [450, 399] width 11 height 11
radio input "true"
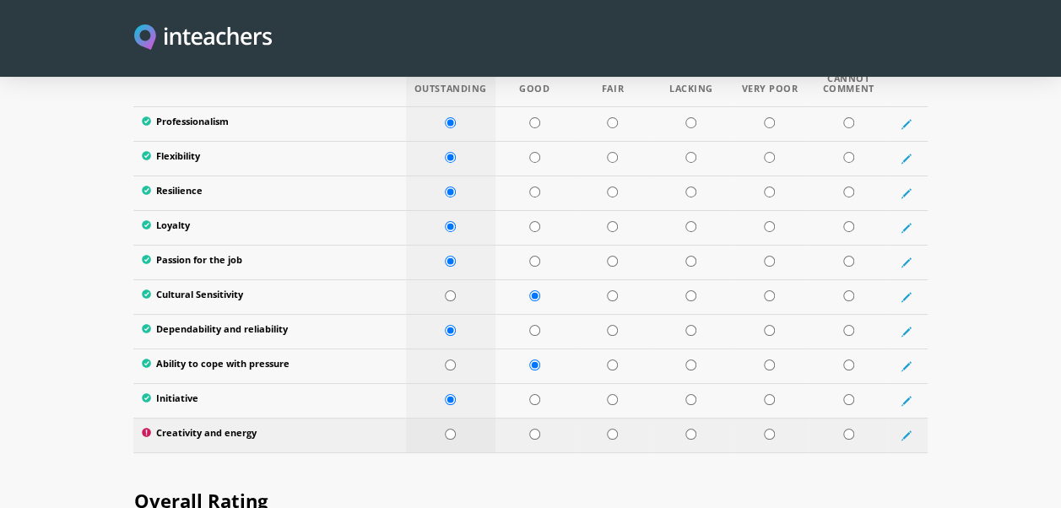
click at [447, 429] on input "radio" at bounding box center [450, 434] width 11 height 11
radio input "true"
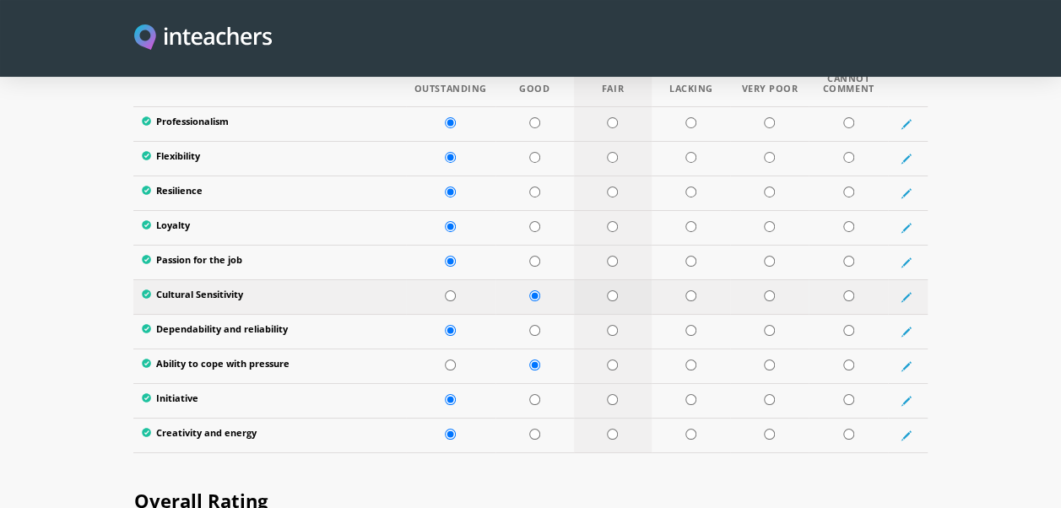
scroll to position [3292, 0]
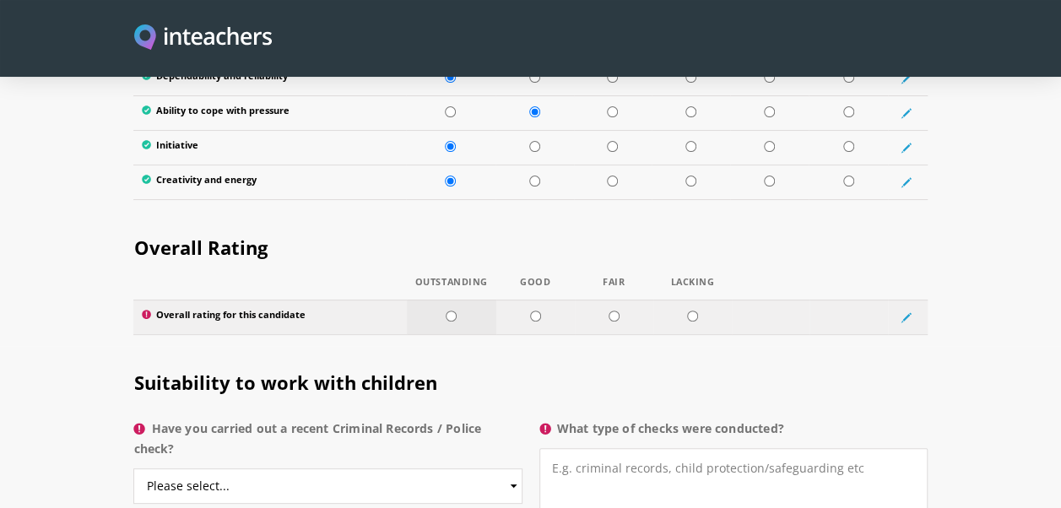
click at [442, 300] on td at bounding box center [451, 317] width 89 height 35
radio input "true"
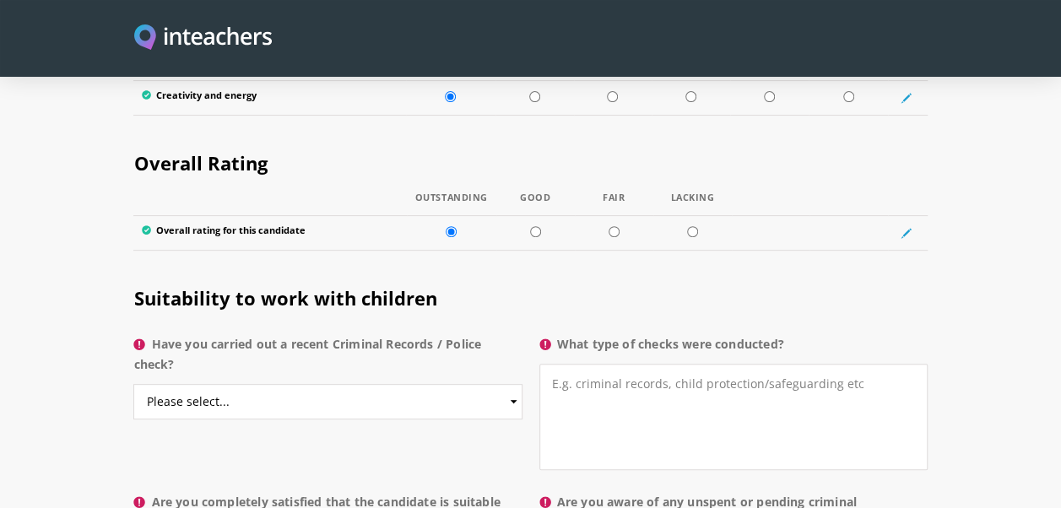
scroll to position [3460, 0]
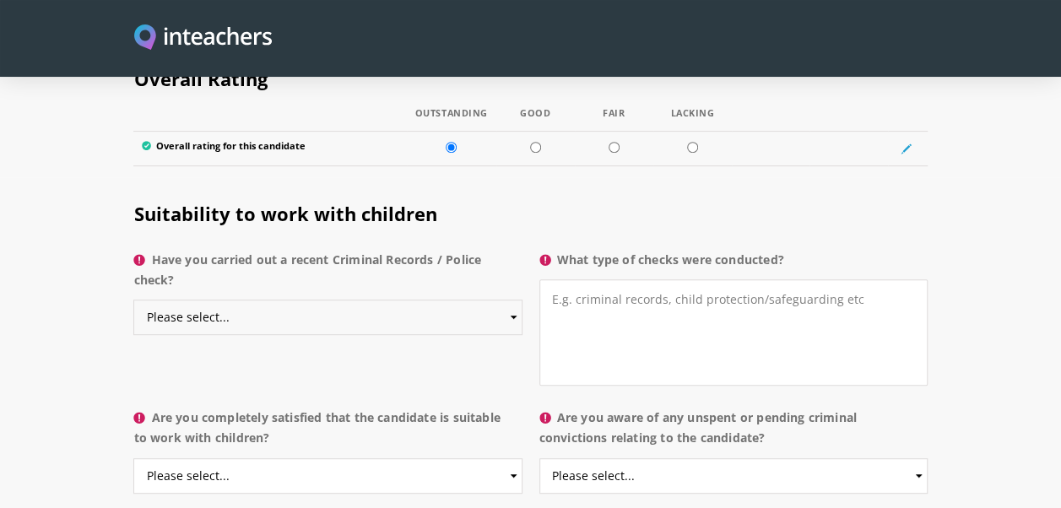
click at [513, 300] on select "Please select... Yes No Do not know" at bounding box center [327, 317] width 388 height 35
select select "No"
click at [133, 300] on select "Please select... Yes No Do not know" at bounding box center [327, 317] width 388 height 35
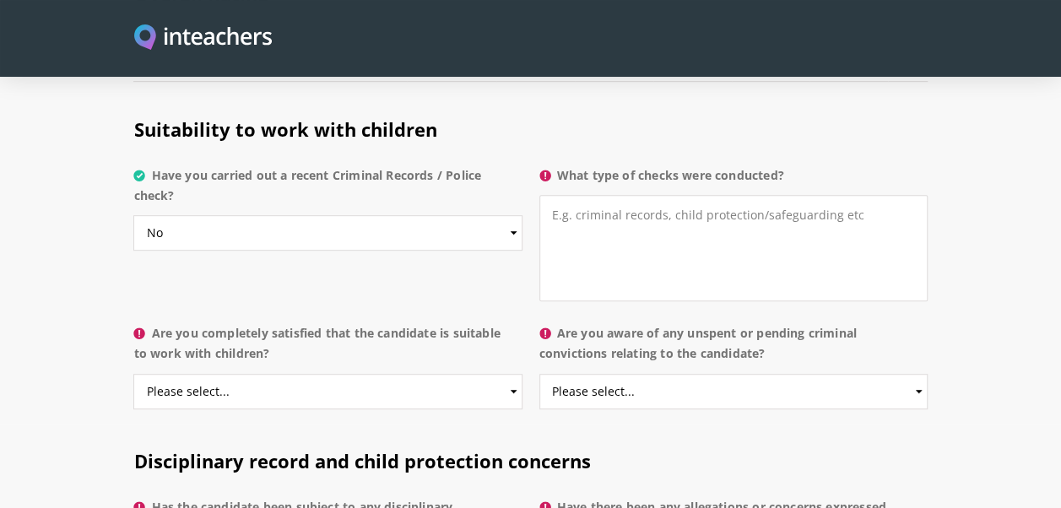
drag, startPoint x: 155, startPoint y: 142, endPoint x: 381, endPoint y: 178, distance: 228.3
click at [381, 178] on label "Have you carried out a recent Criminal Records / Police check?" at bounding box center [327, 190] width 388 height 51
drag, startPoint x: 381, startPoint y: 178, endPoint x: 311, endPoint y: 135, distance: 82.2
copy label "Have you carried out a recent Criminal Records / Police check?"
drag, startPoint x: 560, startPoint y: 140, endPoint x: 805, endPoint y: 142, distance: 245.6
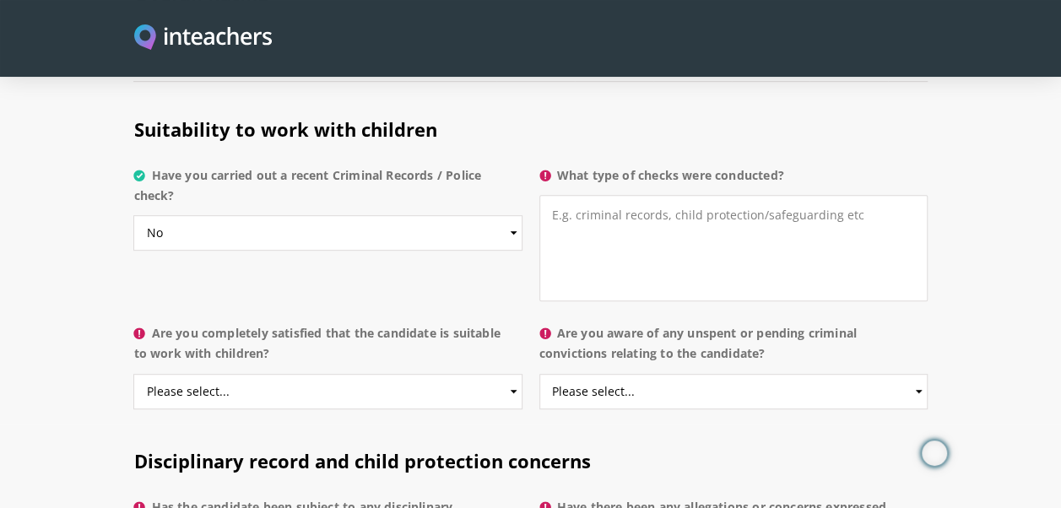
click at [805, 165] on label "What type of checks were conducted?" at bounding box center [733, 180] width 388 height 30
drag, startPoint x: 805, startPoint y: 142, endPoint x: 677, endPoint y: 140, distance: 128.3
copy label "What type of checks were conducted?"
click at [564, 195] on textarea "What type of checks were conducted?" at bounding box center [733, 248] width 388 height 106
paste textarea "Local Police Clearance from the Philippines (her home country)"
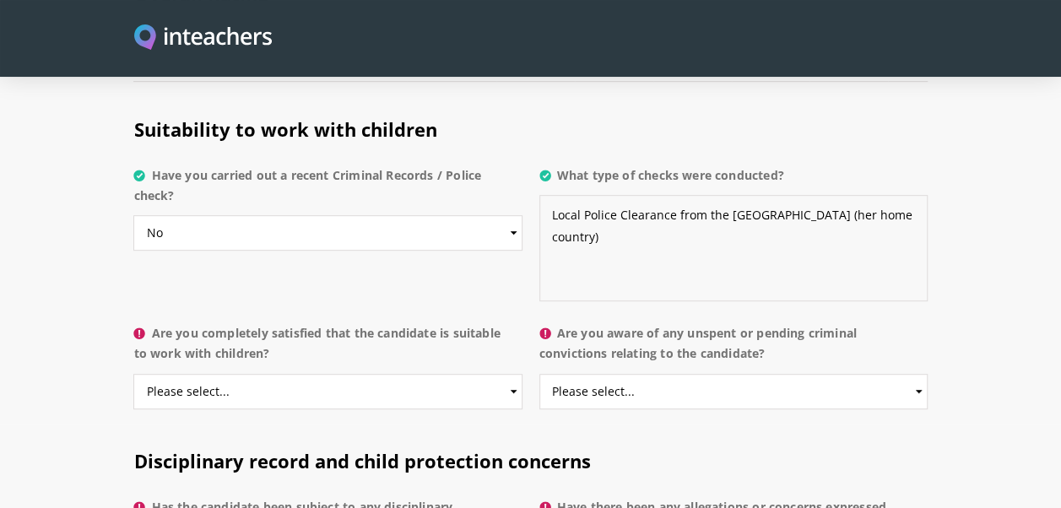
type textarea "Local Police Clearance from the Philippines (her home country)"
click at [510, 374] on select "Please select... Yes No Do not know" at bounding box center [327, 391] width 388 height 35
select select "Yes"
click at [133, 374] on select "Please select... Yes No Do not know" at bounding box center [327, 391] width 388 height 35
click at [917, 374] on select "Please select... Yes No Do not know" at bounding box center [733, 391] width 388 height 35
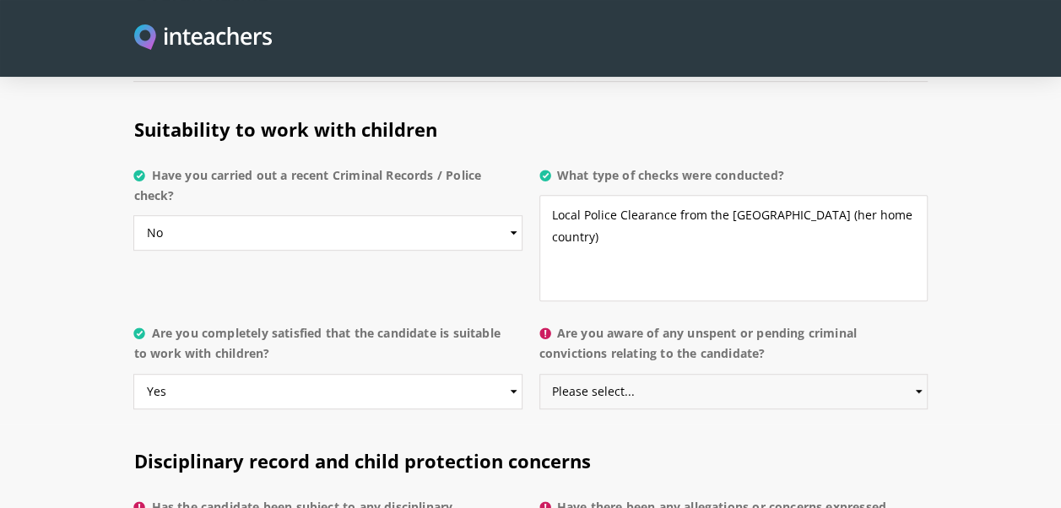
select select "No"
click at [539, 374] on select "Please select... Yes No Do not know" at bounding box center [733, 391] width 388 height 35
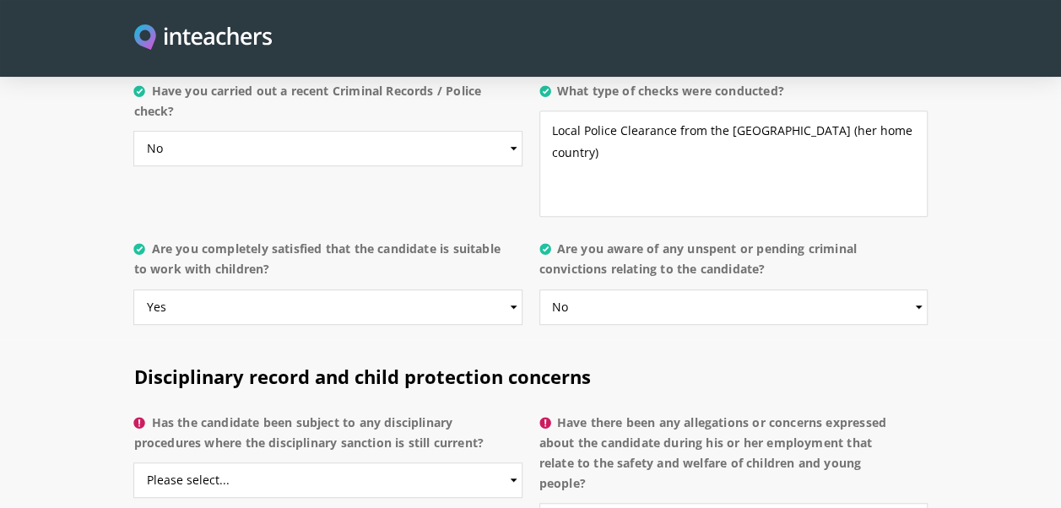
drag, startPoint x: 562, startPoint y: 213, endPoint x: 802, endPoint y: 233, distance: 240.6
click at [802, 239] on label "Are you aware of any unspent or pending criminal convictions relating to the ca…" at bounding box center [733, 264] width 388 height 51
drag, startPoint x: 802, startPoint y: 233, endPoint x: 687, endPoint y: 231, distance: 114.8
copy label "Are you aware of any unspent or pending criminal convictions relating to the ca…"
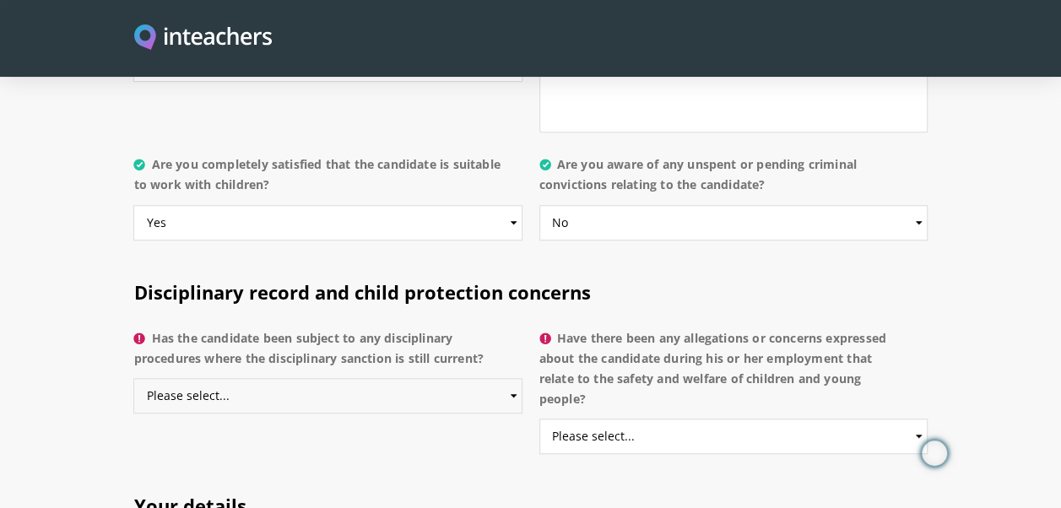
click at [513, 378] on select "Please select... Yes No Do not know" at bounding box center [327, 395] width 388 height 35
select select "No"
click at [133, 378] on select "Please select... Yes No Do not know" at bounding box center [327, 395] width 388 height 35
click at [917, 419] on select "Please select... Yes No Do not know" at bounding box center [733, 436] width 388 height 35
select select "No"
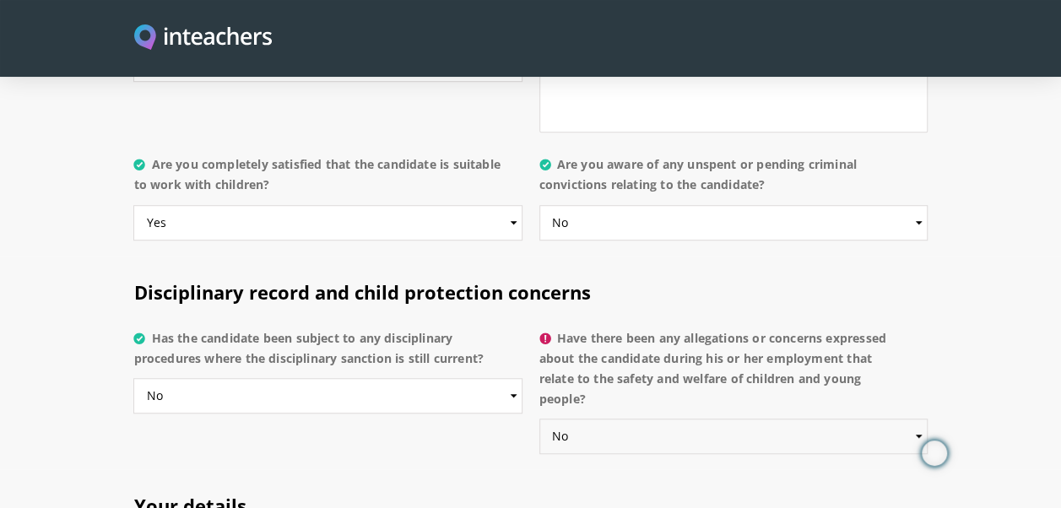
click at [539, 419] on select "Please select... Yes No Do not know" at bounding box center [733, 436] width 388 height 35
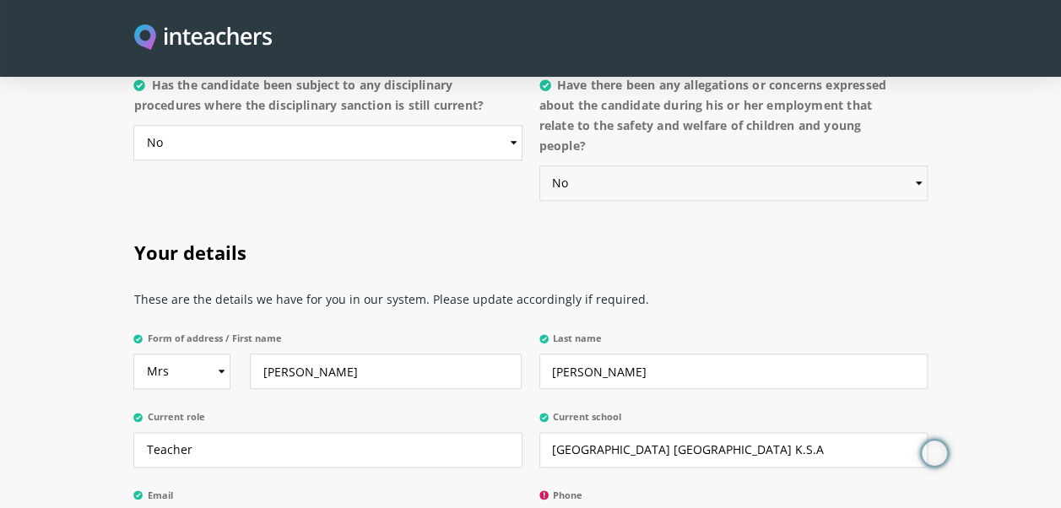
scroll to position [4051, 0]
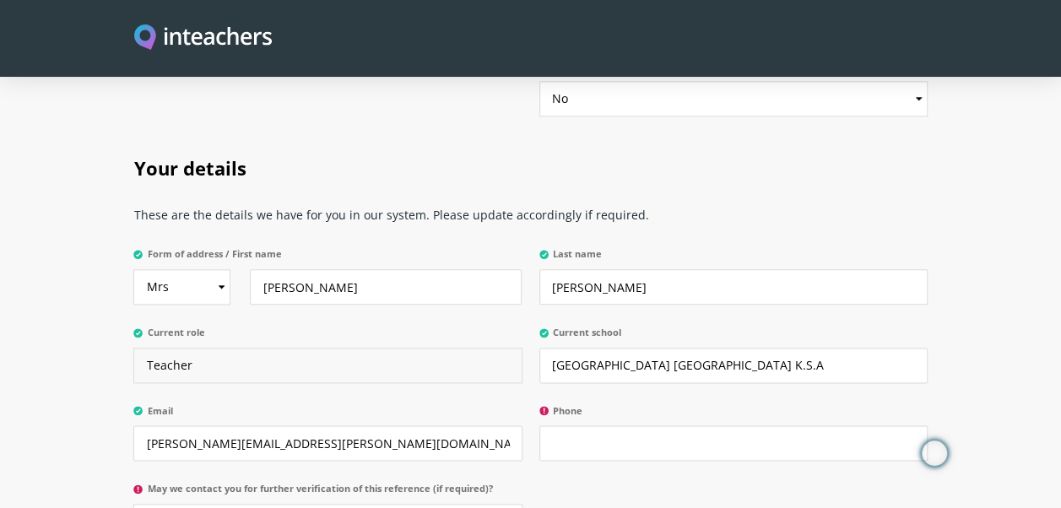
drag, startPoint x: 145, startPoint y: 335, endPoint x: 192, endPoint y: 338, distance: 46.5
click at [146, 348] on input "Teacher" at bounding box center [327, 365] width 388 height 35
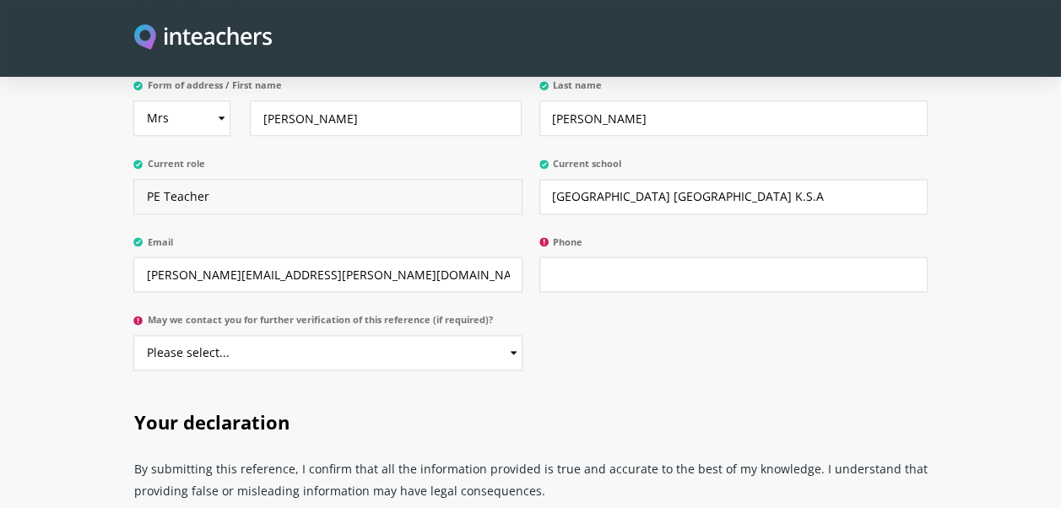
type input "PE Teacher"
click at [572, 257] on input "Phone" at bounding box center [733, 274] width 388 height 35
type input "0568225490"
click at [511, 335] on select "Please select... Yes No" at bounding box center [327, 352] width 388 height 35
select select "Yes"
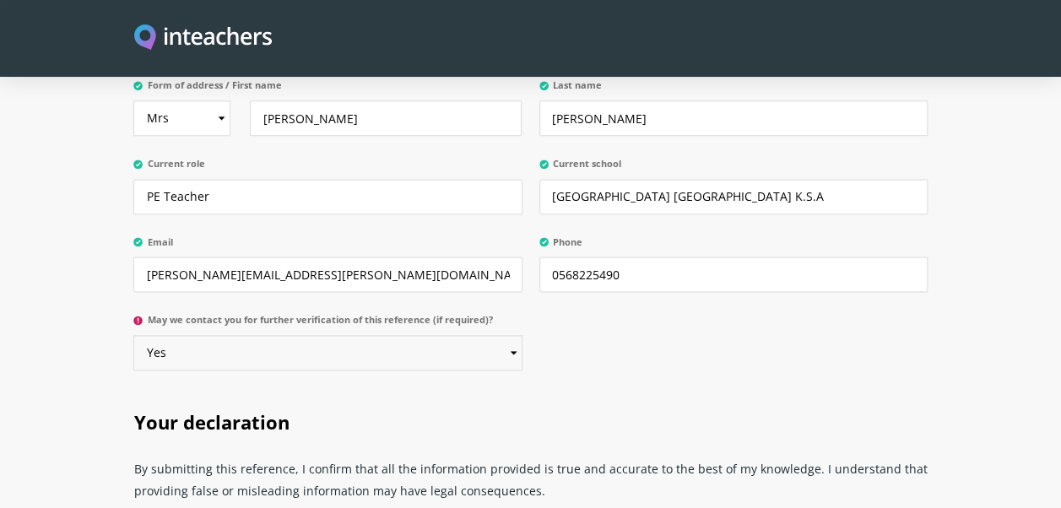
click at [133, 335] on select "Please select... Yes No" at bounding box center [327, 352] width 388 height 35
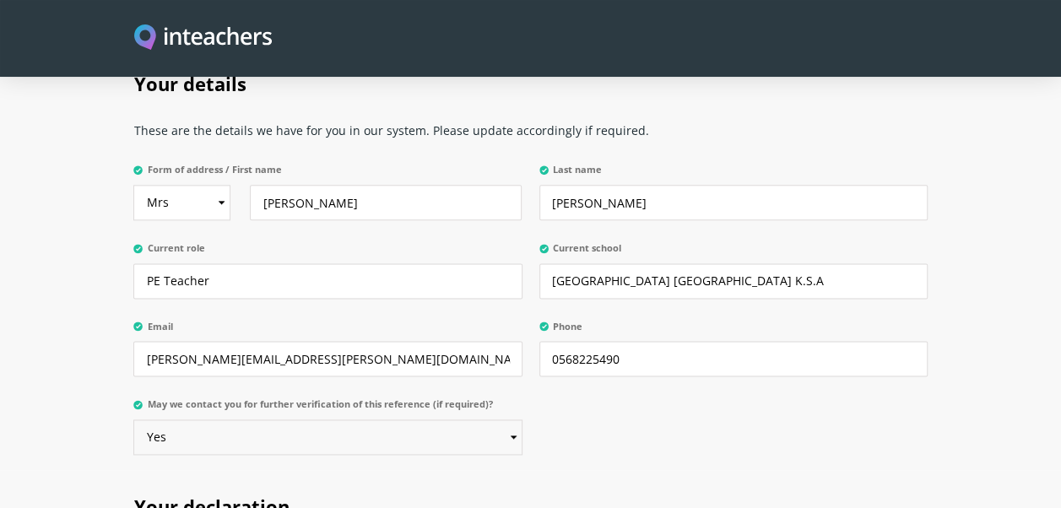
scroll to position [4304, 0]
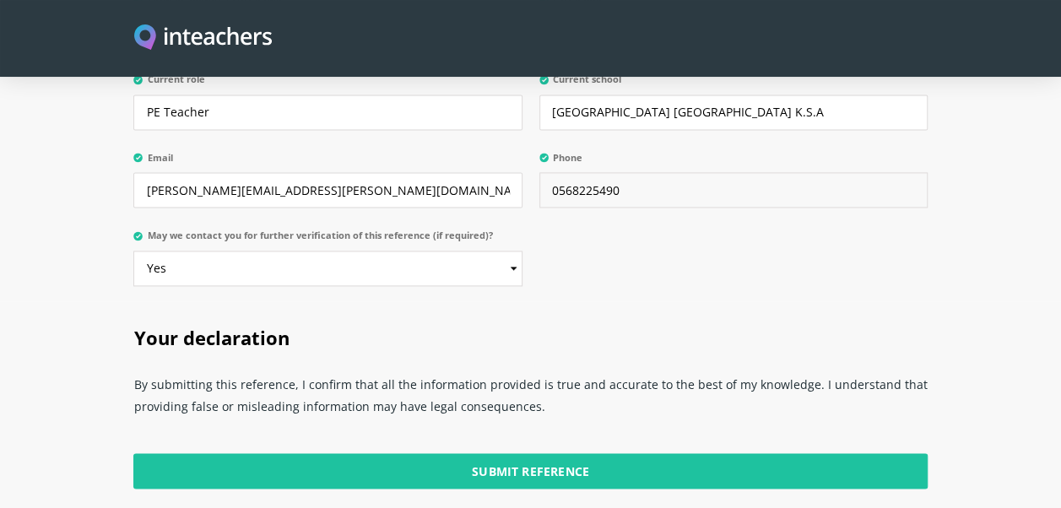
click at [626, 172] on input "0568225490" at bounding box center [733, 189] width 388 height 35
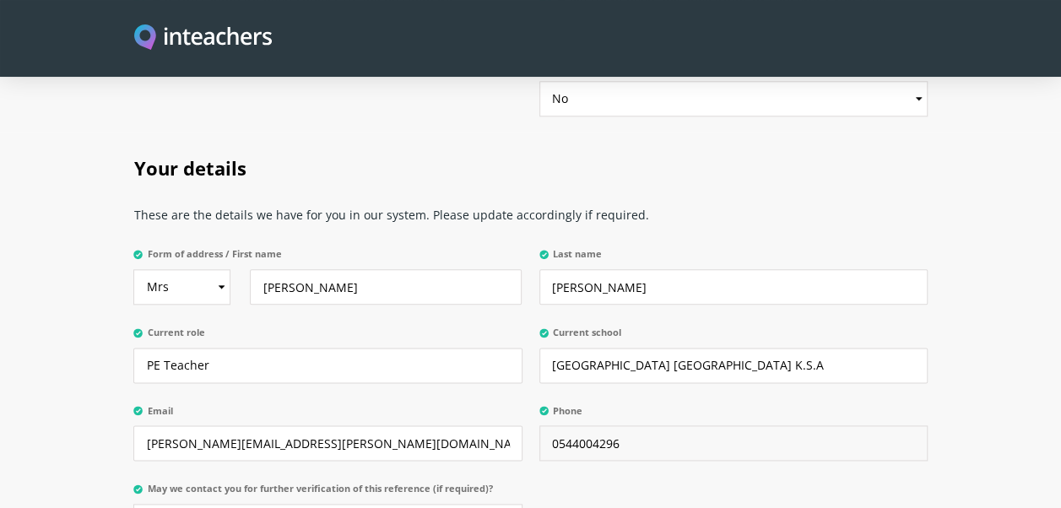
scroll to position [4473, 0]
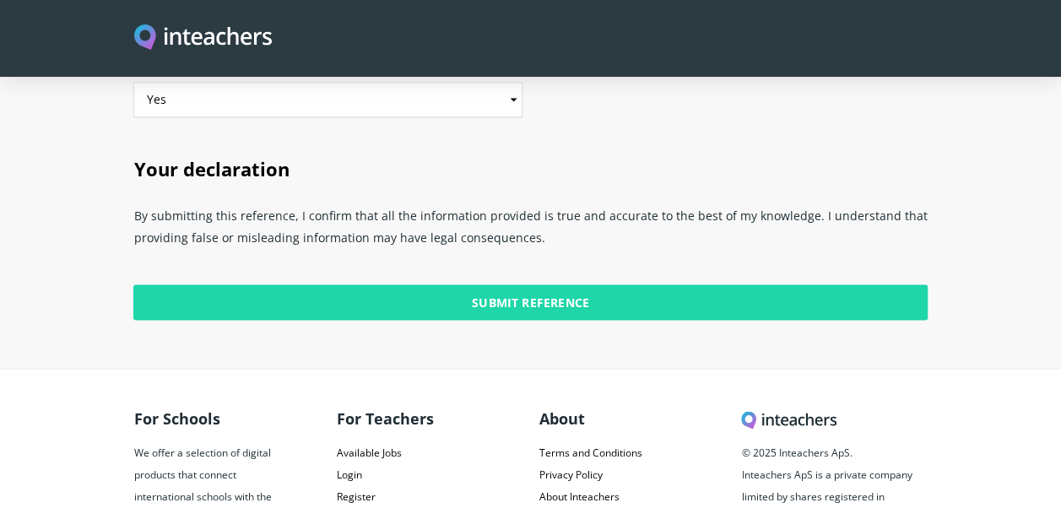
type input "0544004296"
click at [517, 284] on input "Submit Reference" at bounding box center [529, 301] width 793 height 35
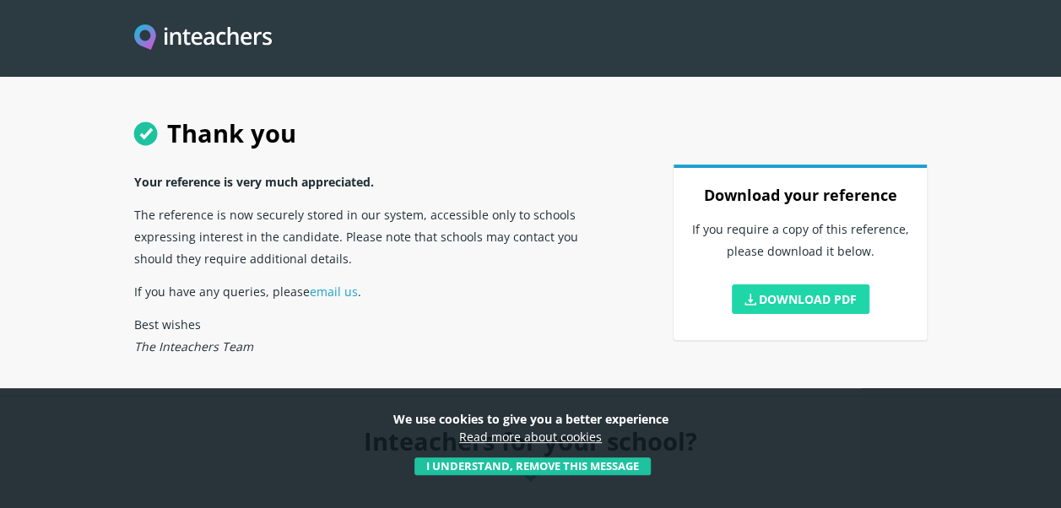
click at [814, 293] on link "Download PDF" at bounding box center [801, 299] width 138 height 30
